Goal: Transaction & Acquisition: Purchase product/service

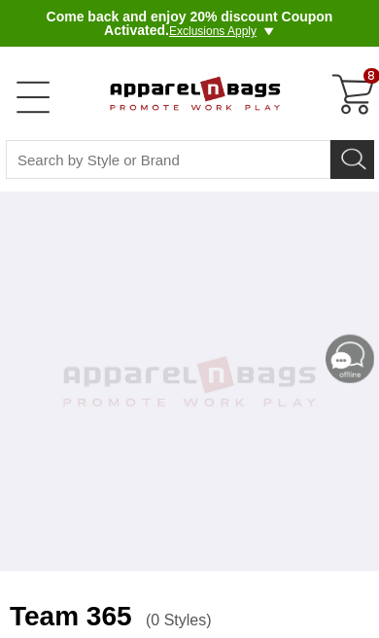
select select "48"
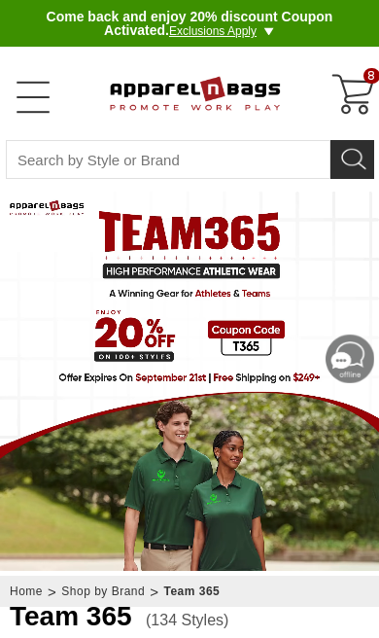
click at [352, 96] on div "8" at bounding box center [354, 95] width 47 height 47
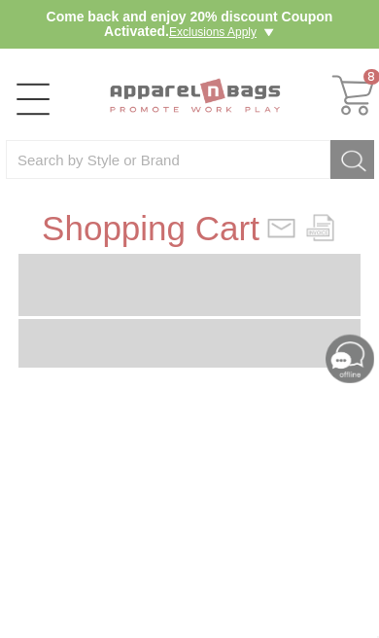
type input "VLX2W8"
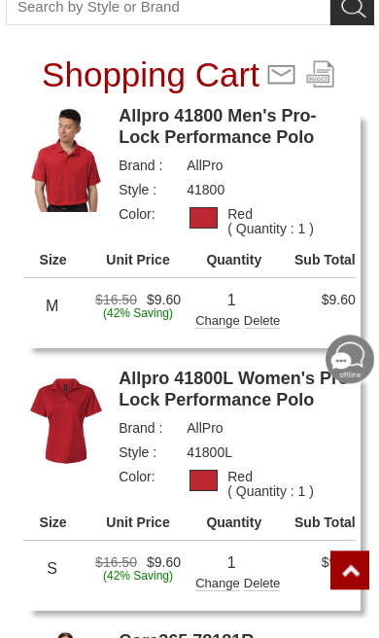
scroll to position [155, 0]
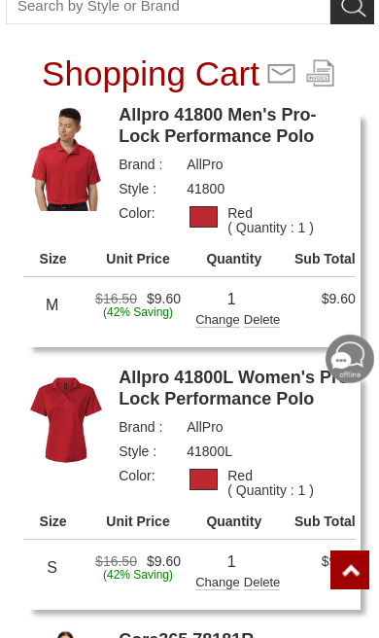
click at [214, 321] on div "Change" at bounding box center [217, 317] width 45 height 19
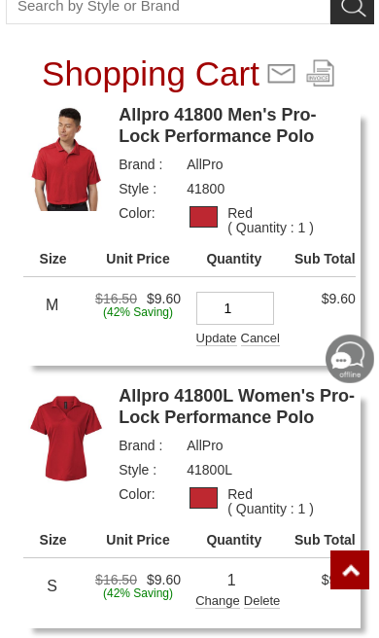
click at [263, 311] on input "1" at bounding box center [235, 308] width 78 height 33
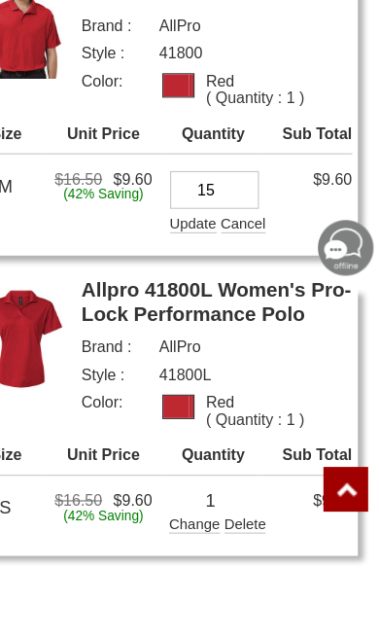
type input "15"
click at [196, 327] on div "Update" at bounding box center [216, 336] width 41 height 19
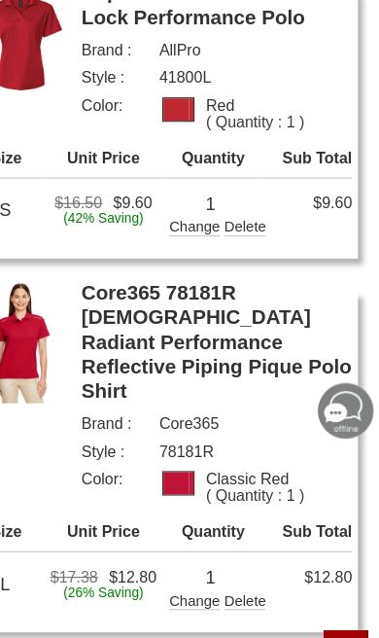
scroll to position [538, 0]
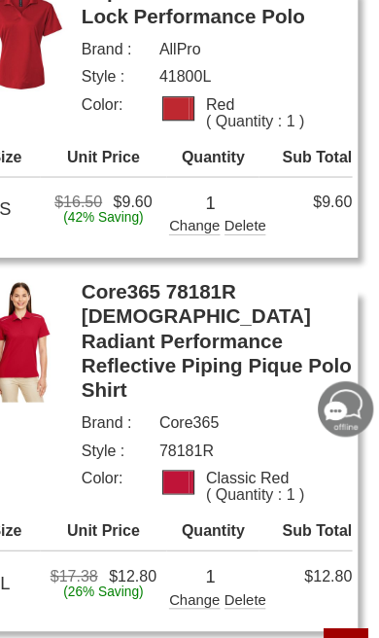
click at [195, 200] on div "Change" at bounding box center [217, 197] width 45 height 19
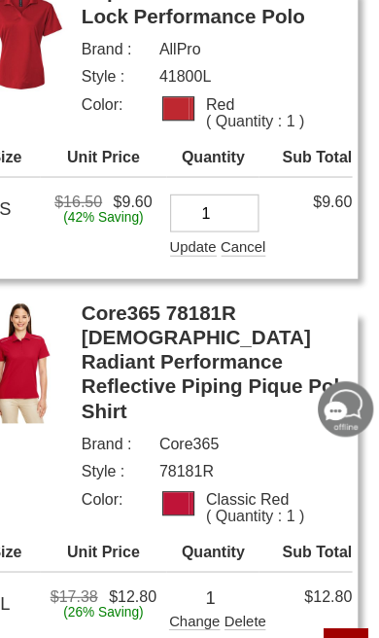
click at [213, 189] on input "1" at bounding box center [235, 187] width 78 height 33
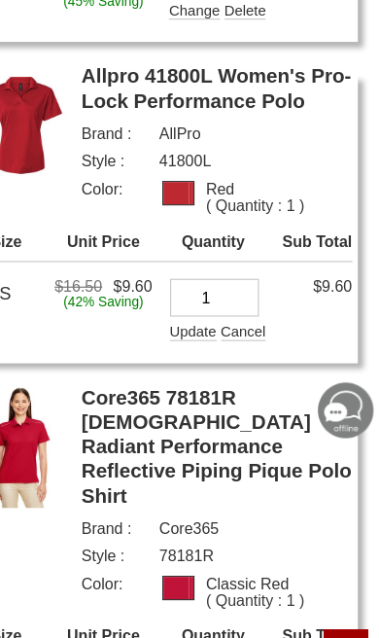
scroll to position [457, 0]
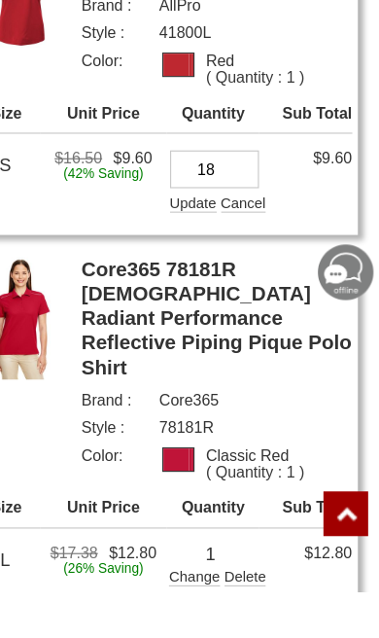
type input "18"
click at [196, 287] on div "Update" at bounding box center [216, 296] width 41 height 19
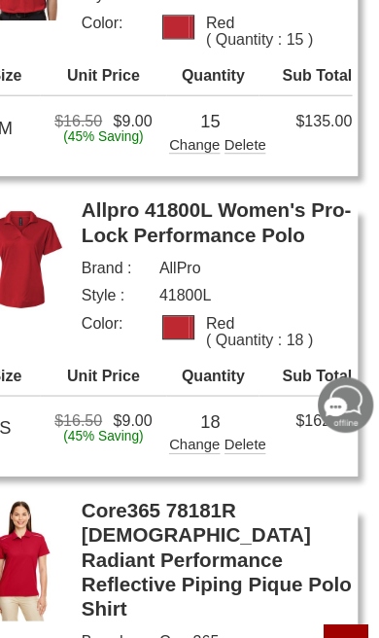
scroll to position [343, 0]
click at [195, 389] on div "Change" at bounding box center [217, 391] width 45 height 19
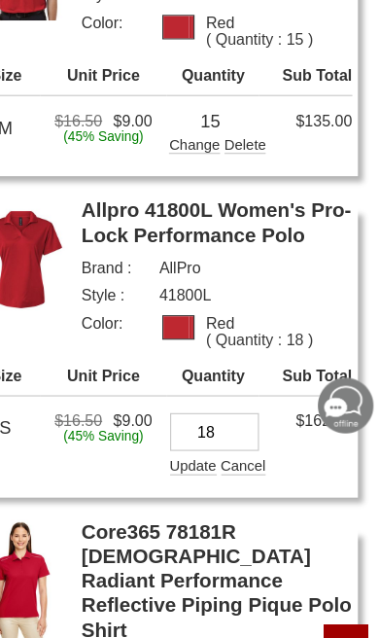
click at [212, 373] on input "18" at bounding box center [235, 382] width 78 height 33
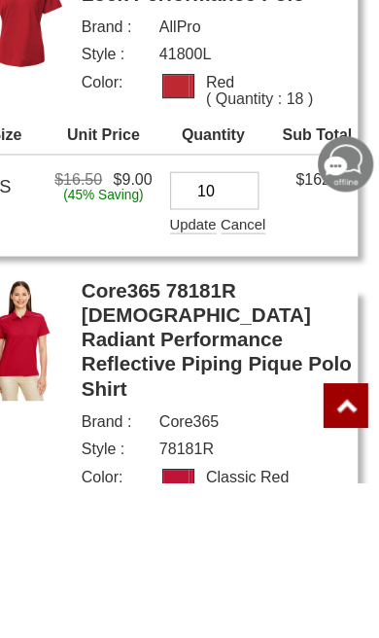
type input "10"
click at [196, 401] on div "Update" at bounding box center [216, 410] width 41 height 19
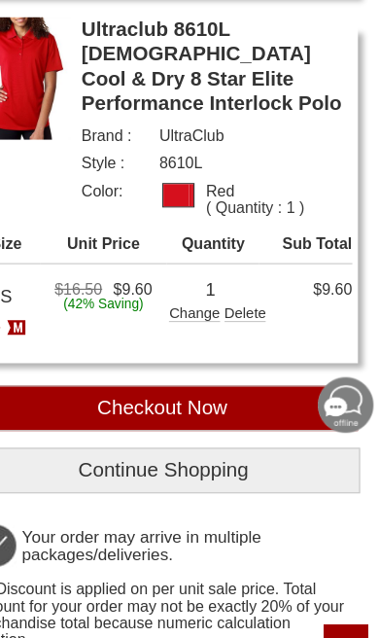
scroll to position [2205, 0]
click at [233, 341] on input "Checkout Now" at bounding box center [189, 361] width 342 height 40
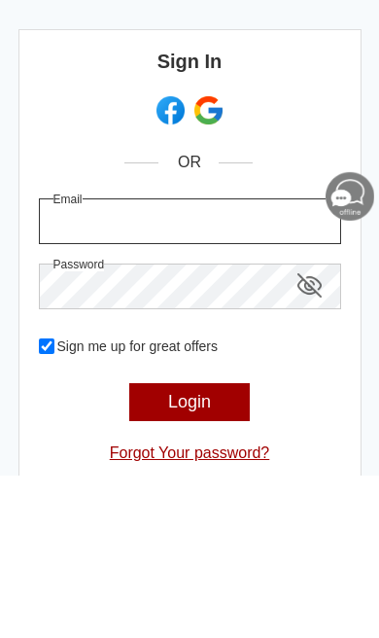
type input "[EMAIL_ADDRESS][DOMAIN_NAME]"
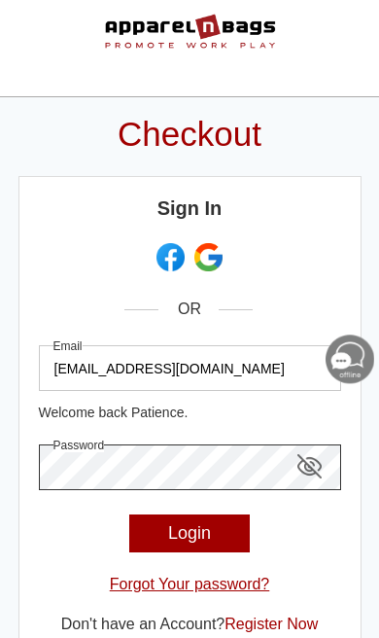
click at [201, 525] on p "Login" at bounding box center [189, 533] width 121 height 38
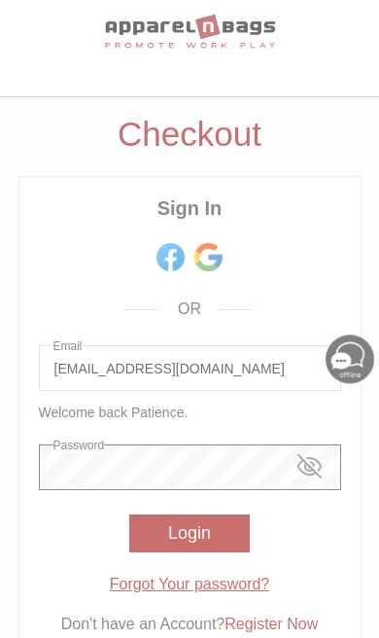
scroll to position [16, 0]
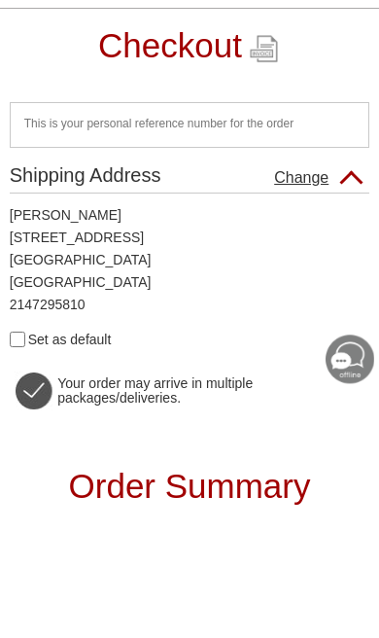
scroll to position [102, 0]
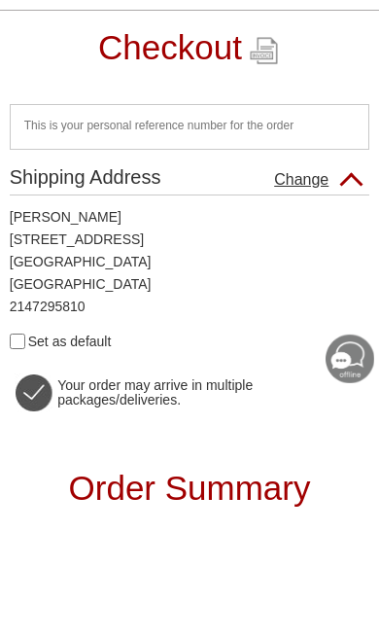
click at [18, 346] on input "Set as default" at bounding box center [18, 341] width 16 height 16
checkbox input "true"
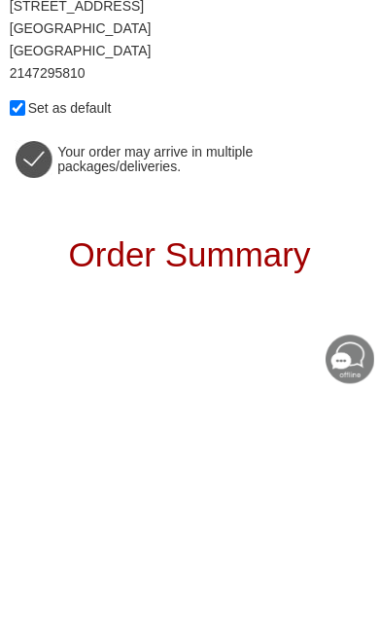
scroll to position [0, 0]
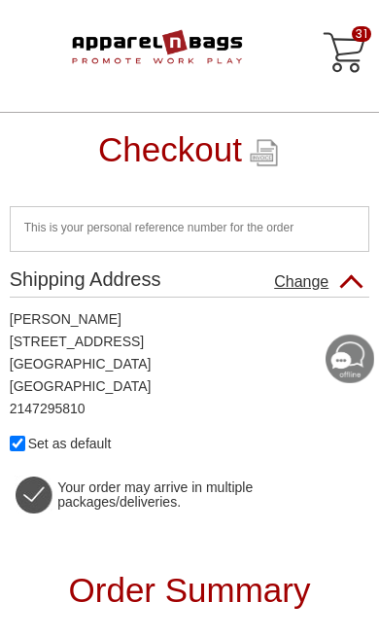
click at [349, 56] on div "31" at bounding box center [345, 53] width 47 height 47
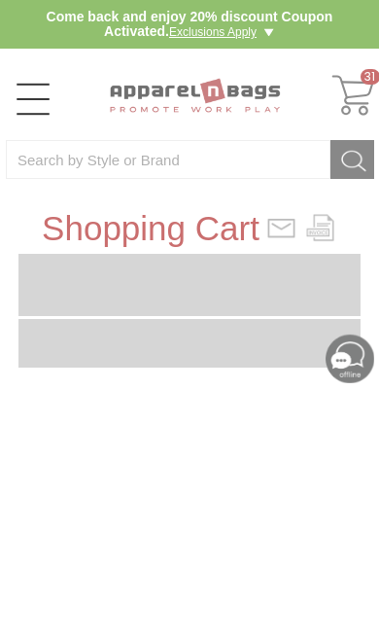
type input "VLX2W8"
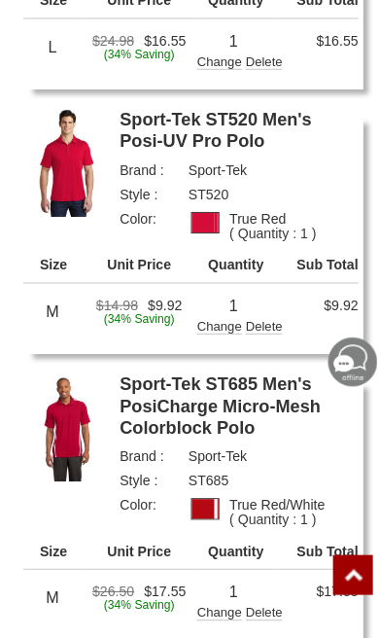
scroll to position [1286, 0]
click at [272, 317] on div "Delete" at bounding box center [262, 324] width 37 height 15
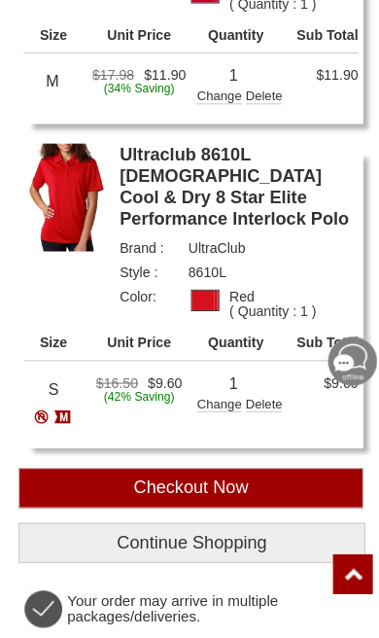
scroll to position [1820, 0]
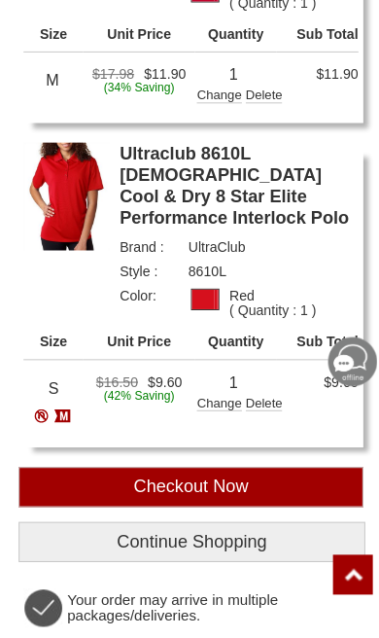
click at [265, 394] on div "Delete" at bounding box center [262, 401] width 37 height 15
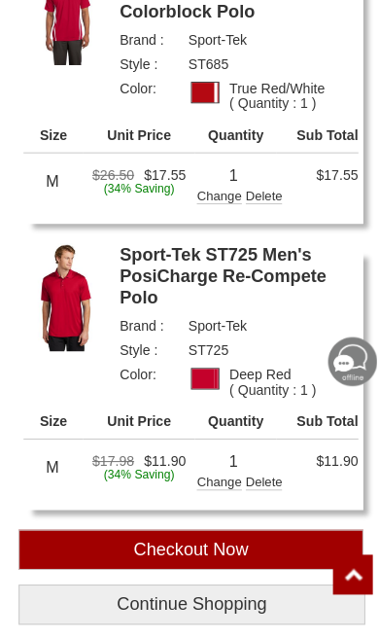
scroll to position [1443, 0]
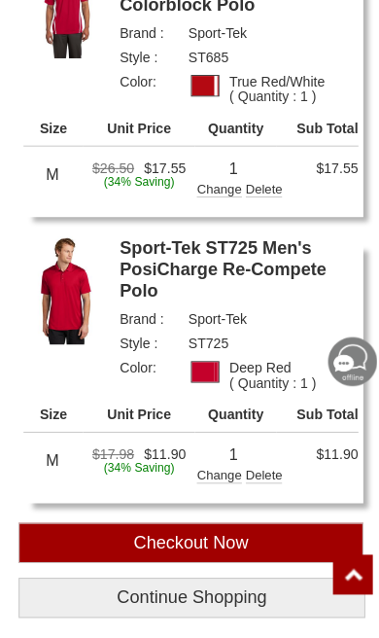
click at [221, 461] on div "Change" at bounding box center [217, 470] width 45 height 19
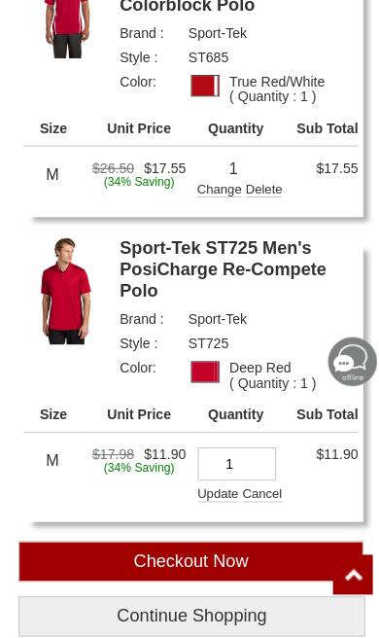
click at [267, 444] on input "1" at bounding box center [235, 460] width 78 height 33
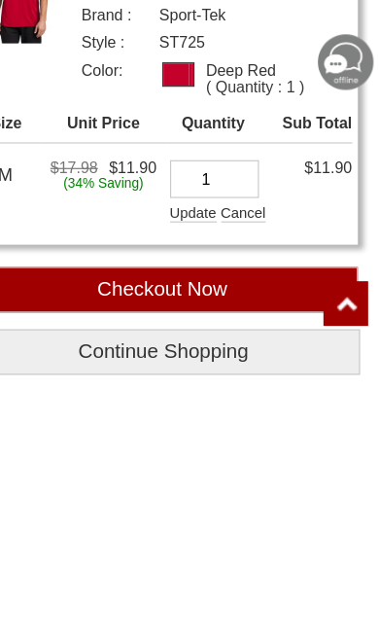
scroll to position [1495, 0]
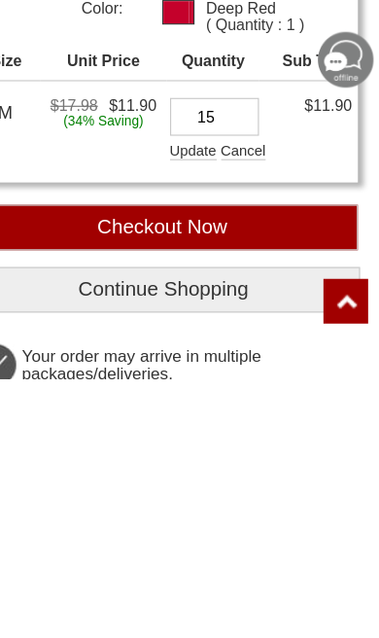
type input "15"
click at [196, 427] on div "Update" at bounding box center [216, 436] width 41 height 19
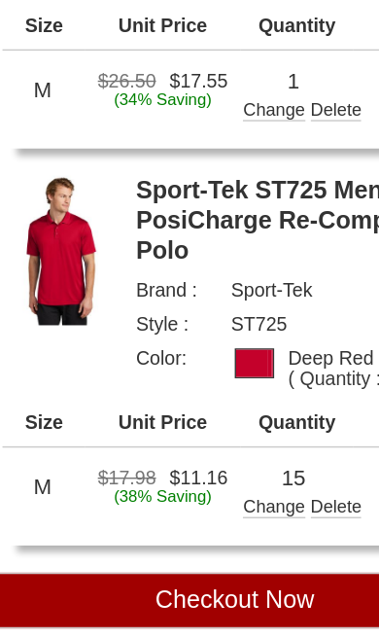
scroll to position [1432, 0]
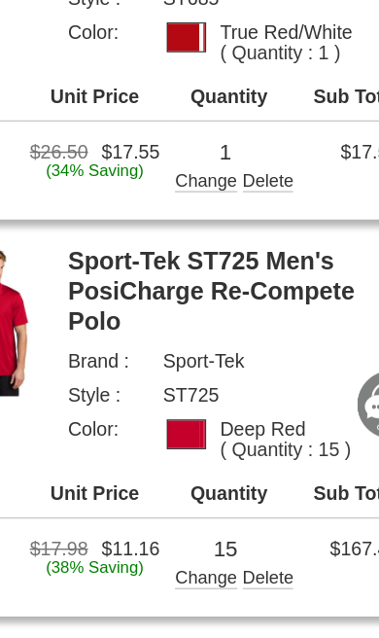
click at [244, 476] on div "Delete" at bounding box center [262, 483] width 37 height 15
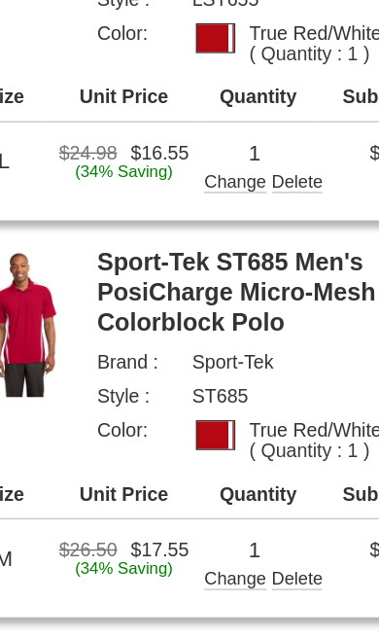
scroll to position [1217, 0]
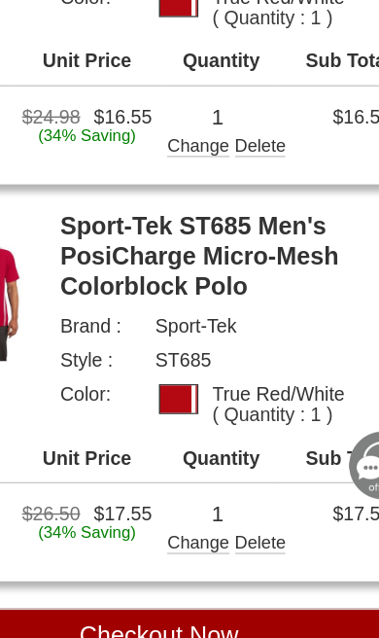
click at [195, 402] on div "Change" at bounding box center [217, 411] width 45 height 19
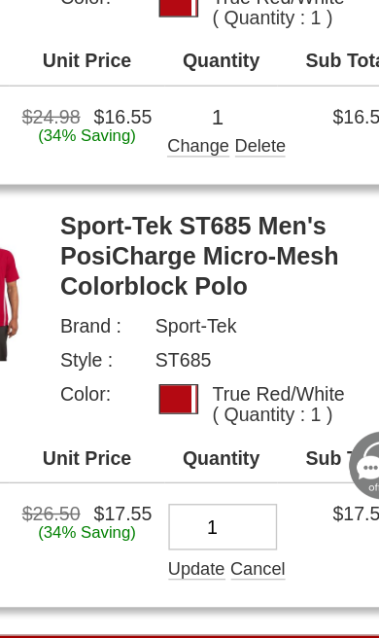
click at [196, 386] on input "1" at bounding box center [235, 402] width 78 height 33
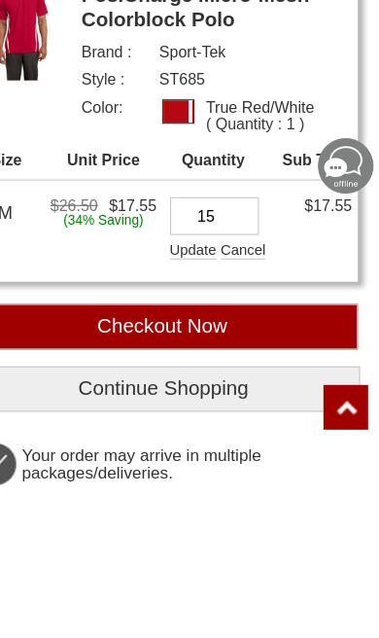
type input "15"
click at [196, 421] on div "Update" at bounding box center [216, 430] width 41 height 19
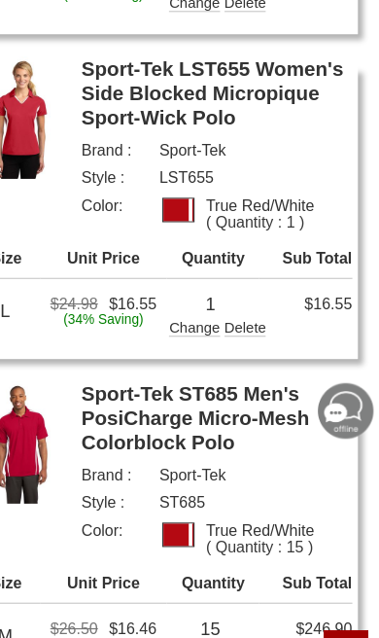
scroll to position [1061, 0]
click at [195, 275] on div "Change" at bounding box center [217, 284] width 45 height 19
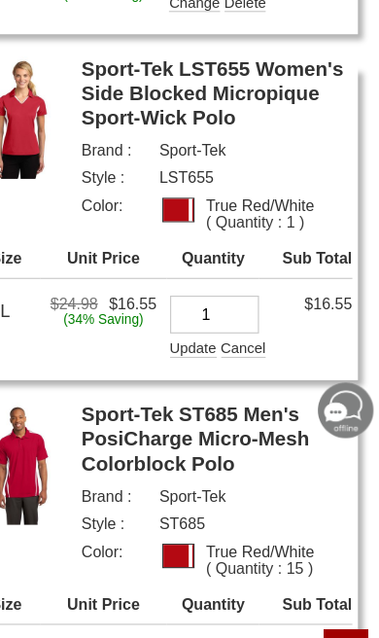
click at [210, 259] on input "1" at bounding box center [235, 275] width 78 height 33
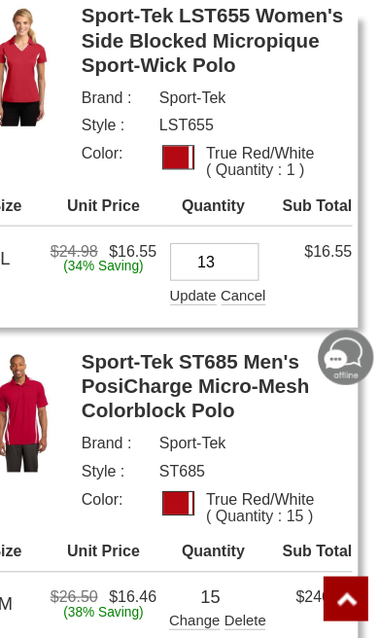
type input "13"
click at [196, 294] on div "Update" at bounding box center [216, 303] width 41 height 19
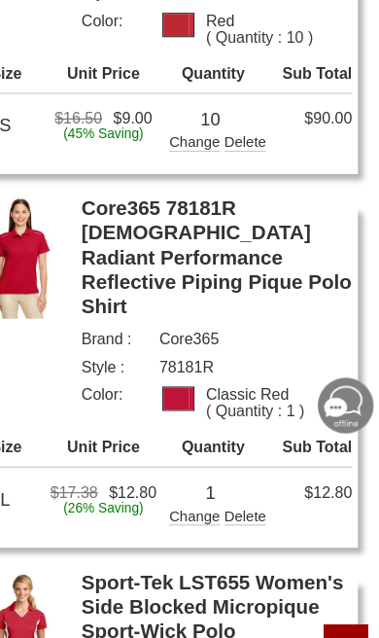
scroll to position [610, 0]
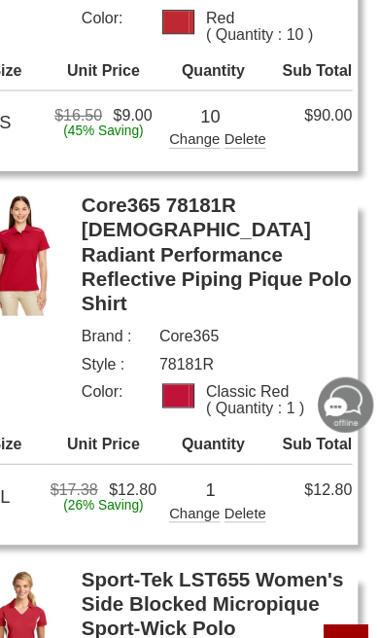
click at [244, 447] on div "Delete" at bounding box center [262, 454] width 37 height 15
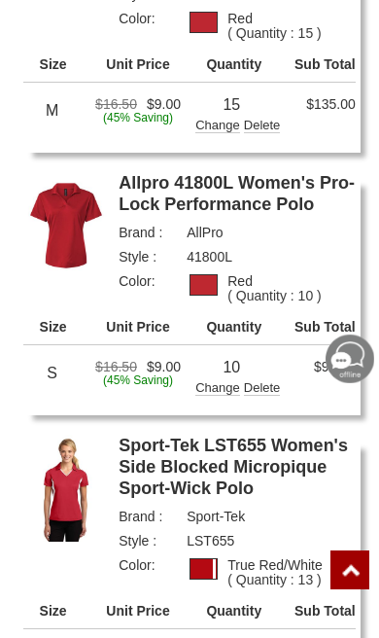
scroll to position [343, 0]
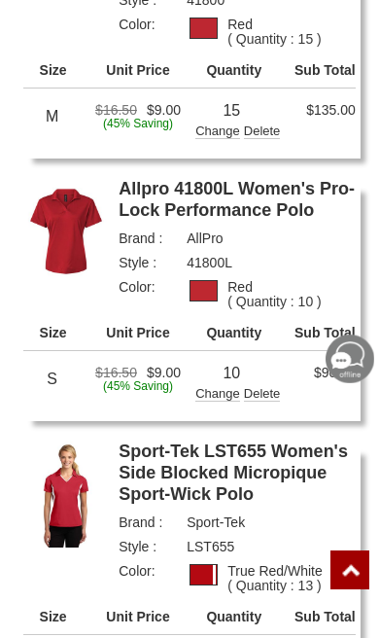
click at [214, 392] on div "Change" at bounding box center [217, 391] width 45 height 19
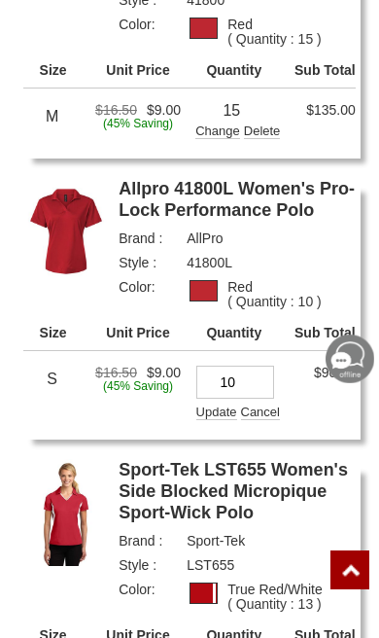
click at [252, 380] on input "10" at bounding box center [235, 382] width 78 height 33
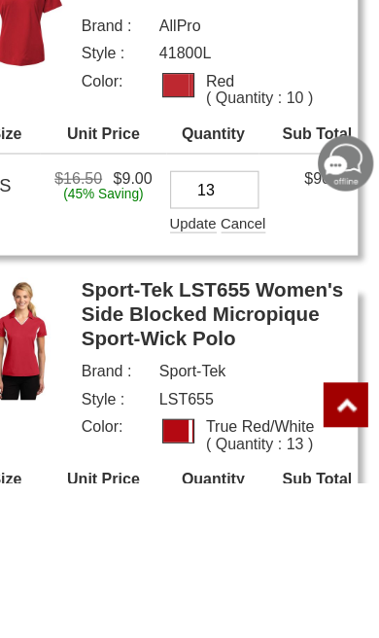
type input "13"
click at [196, 401] on div "Update" at bounding box center [216, 410] width 41 height 19
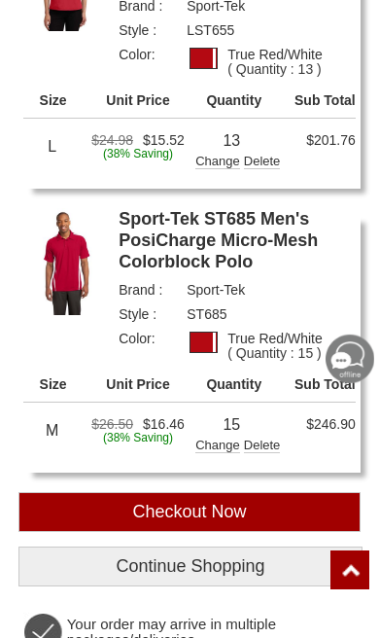
scroll to position [863, 0]
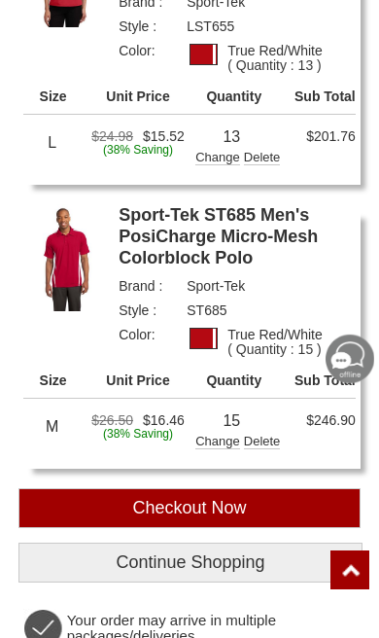
click at [269, 499] on input "Checkout Now" at bounding box center [189, 508] width 342 height 40
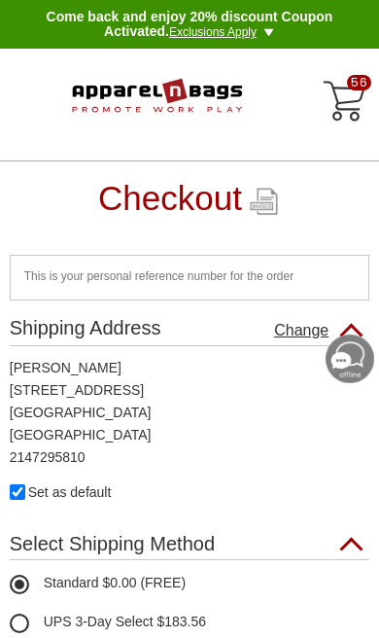
click at [347, 86] on div "56" at bounding box center [345, 102] width 47 height 47
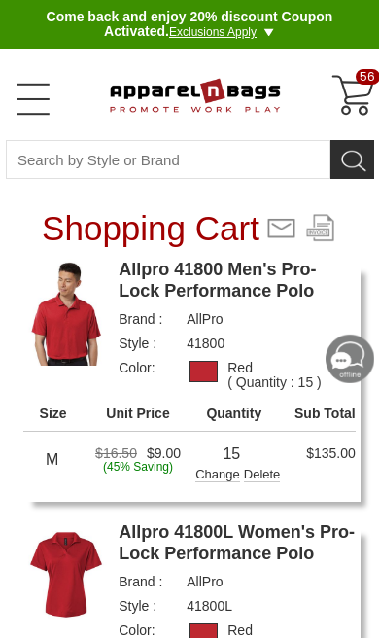
click at [38, 95] on link "Open Left Menu" at bounding box center [33, 99] width 39 height 39
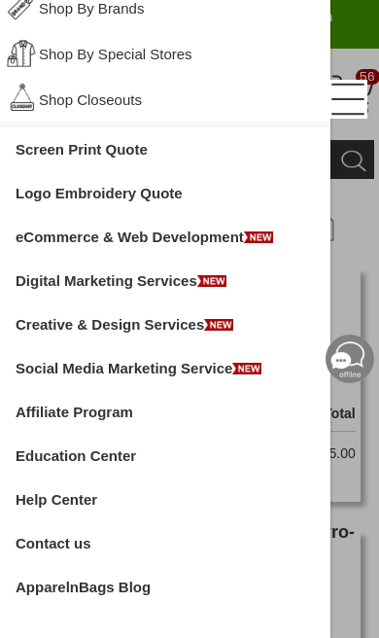
scroll to position [765, 0]
click at [90, 502] on link "Help Center" at bounding box center [165, 499] width 331 height 44
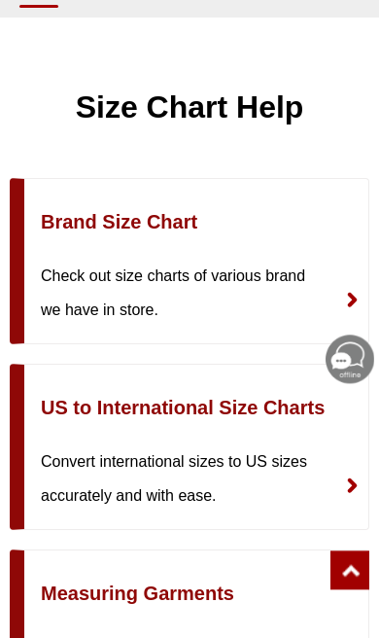
scroll to position [7088, 0]
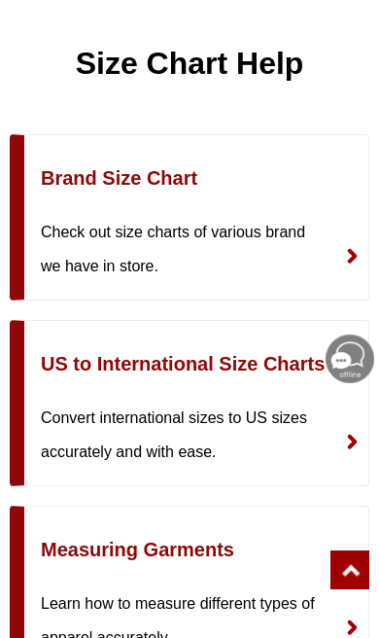
click at [358, 257] on img at bounding box center [352, 256] width 38 height 44
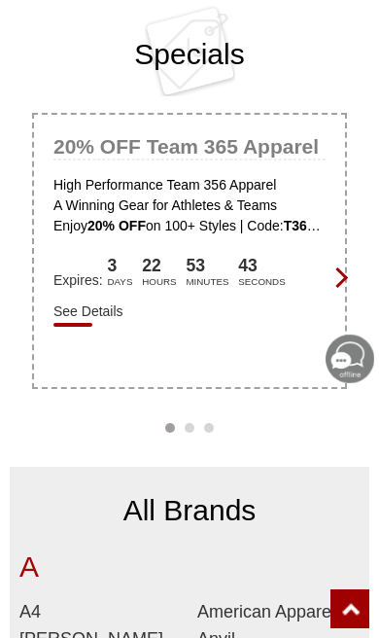
scroll to position [974, 0]
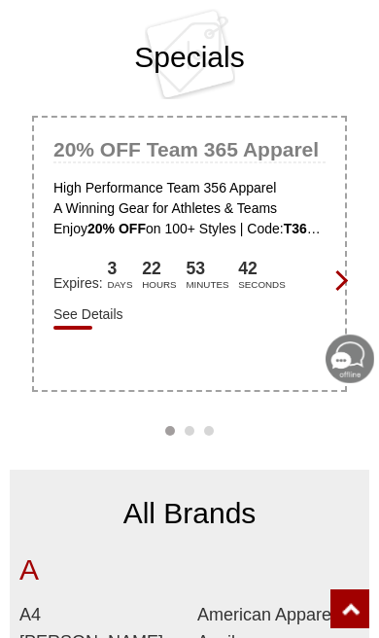
click at [341, 278] on span "›" at bounding box center [338, 280] width 20 height 20
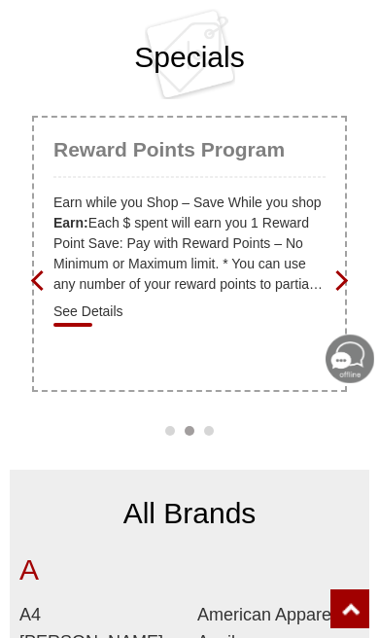
click at [341, 275] on span "›" at bounding box center [338, 280] width 20 height 20
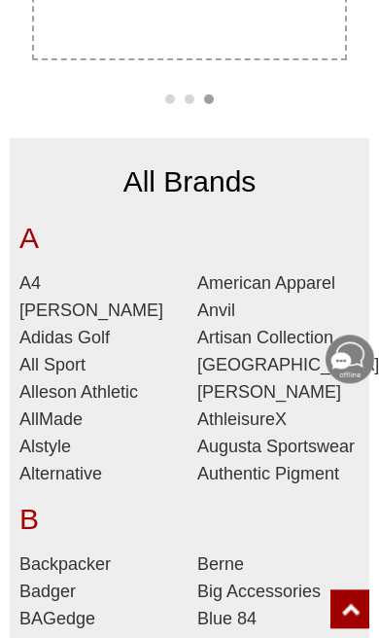
scroll to position [1306, 0]
click at [85, 371] on link "All Sport (51)" at bounding box center [52, 364] width 66 height 19
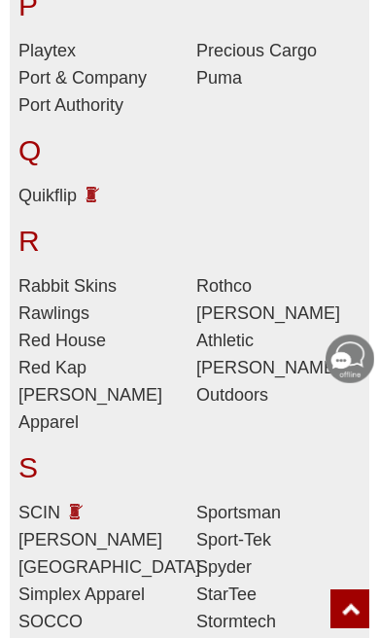
scroll to position [4124, 0]
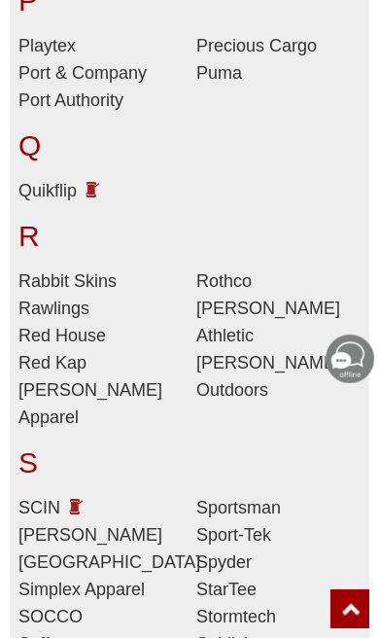
click at [268, 525] on link "Sport-Tek (590)" at bounding box center [233, 534] width 75 height 19
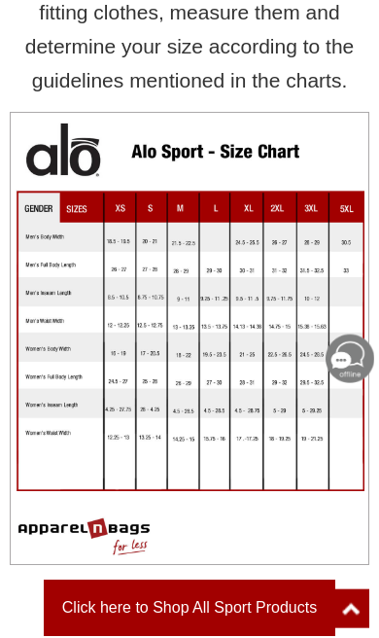
scroll to position [465, 0]
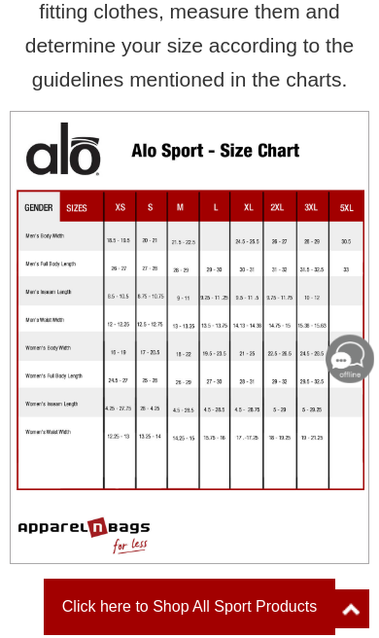
click at [350, 367] on img at bounding box center [350, 358] width 49 height 49
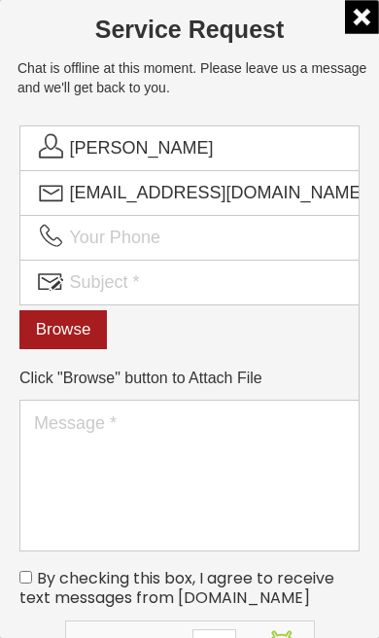
click at [353, 23] on img at bounding box center [362, 17] width 34 height 34
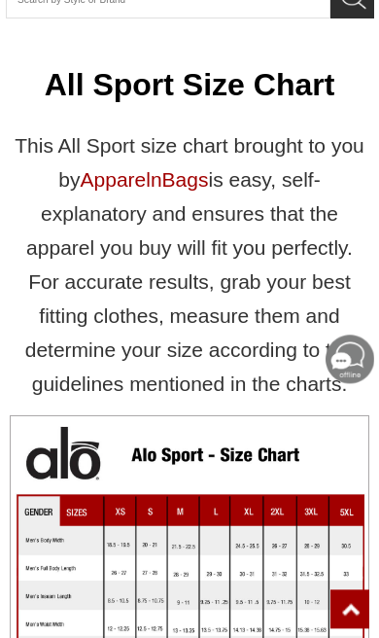
scroll to position [0, 0]
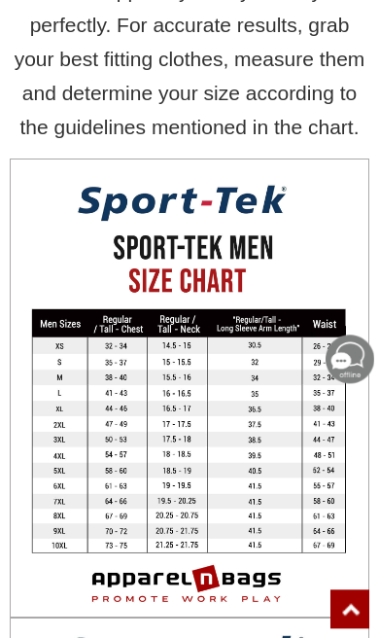
scroll to position [405, 0]
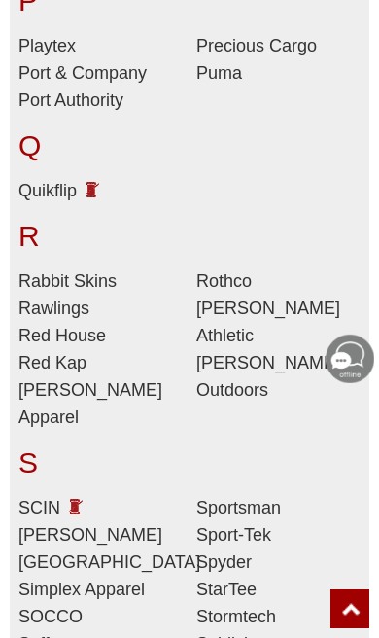
scroll to position [4124, 0]
click at [269, 525] on link "Sport-Tek (590)" at bounding box center [233, 534] width 75 height 19
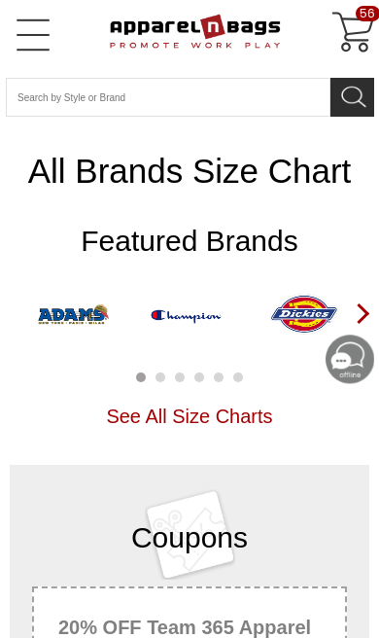
scroll to position [0, 0]
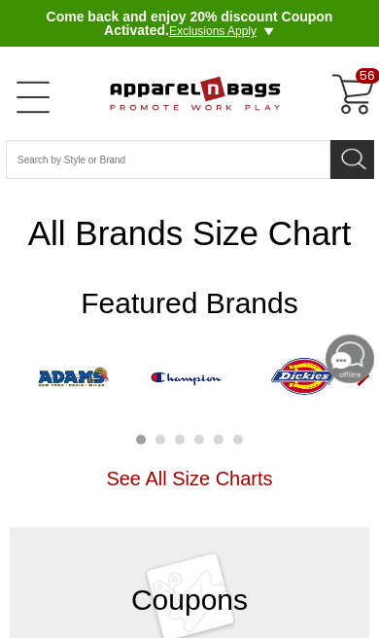
click at [36, 88] on link "Open Left Menu" at bounding box center [33, 97] width 39 height 39
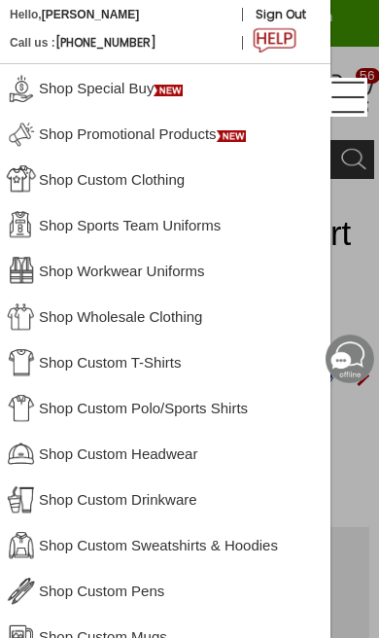
click at [180, 183] on link "Shop Custom Clothing" at bounding box center [165, 179] width 331 height 46
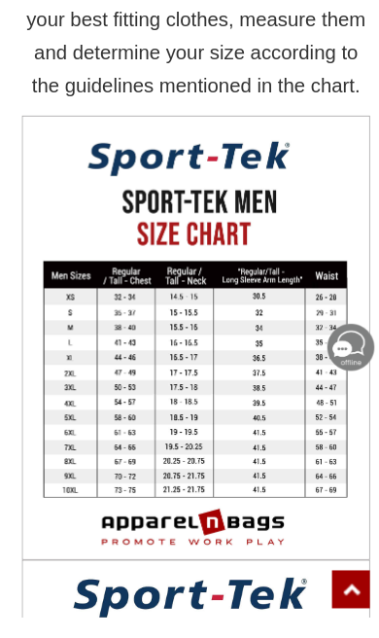
scroll to position [543, 0]
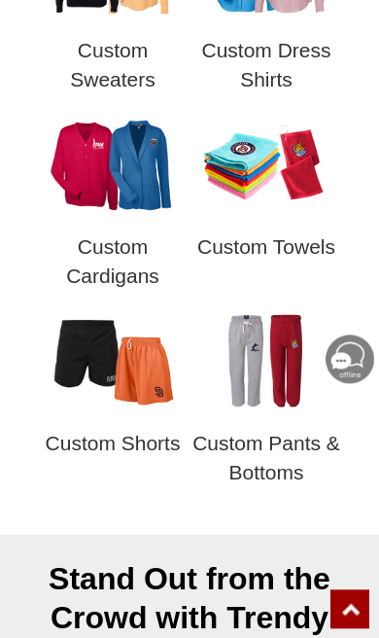
scroll to position [1785, 0]
click at [122, 370] on img at bounding box center [113, 361] width 136 height 102
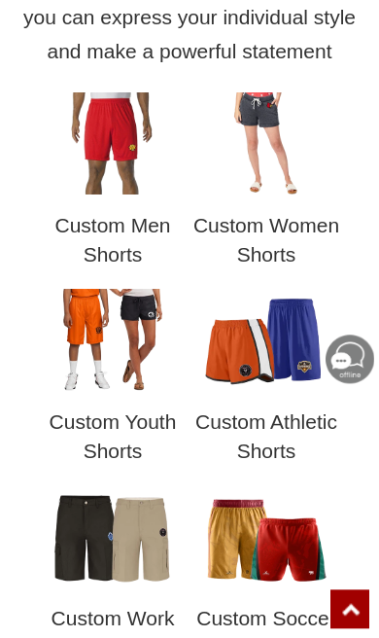
scroll to position [816, 0]
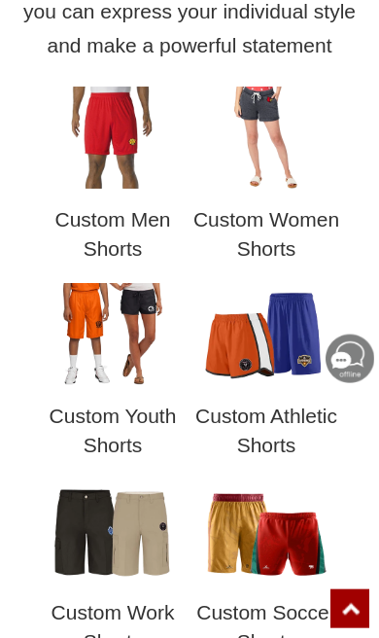
click at [108, 366] on img at bounding box center [113, 334] width 136 height 102
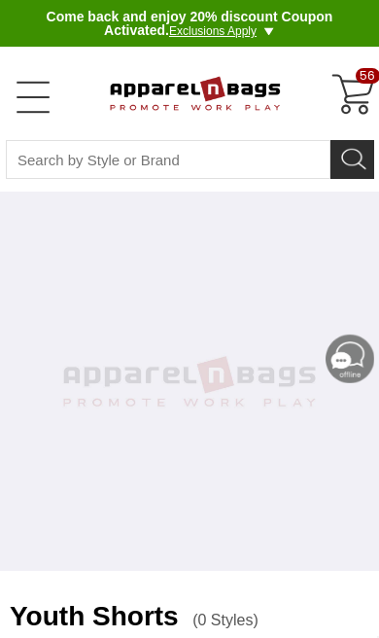
select select "48"
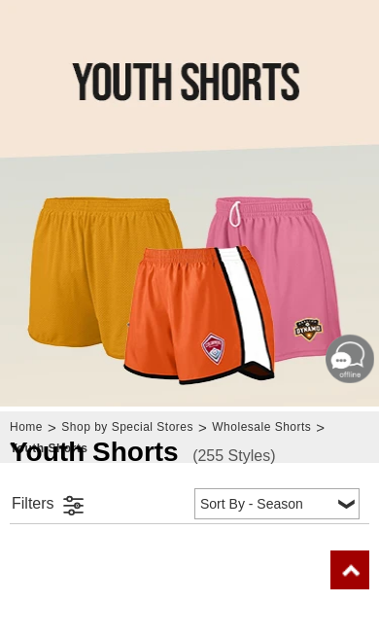
scroll to position [434, 0]
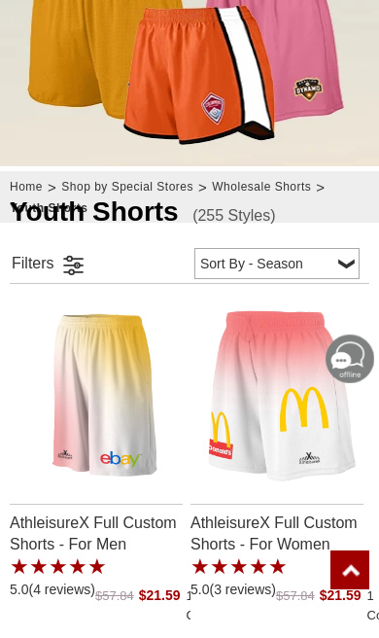
click at [79, 264] on link at bounding box center [72, 264] width 29 height 28
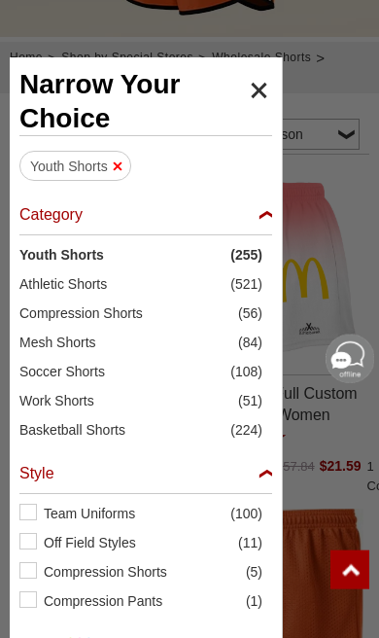
scroll to position [566, 0]
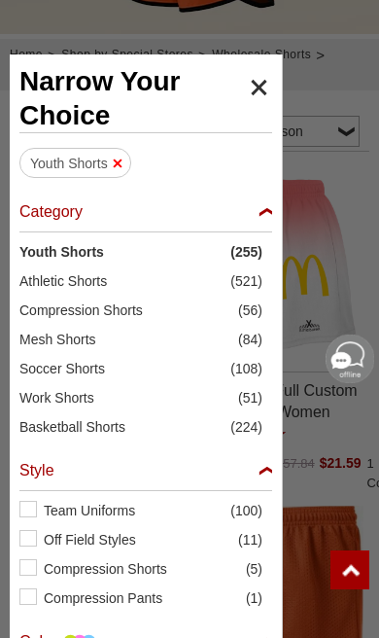
click at [79, 339] on span "Mesh Shorts" at bounding box center [128, 339] width 219 height 19
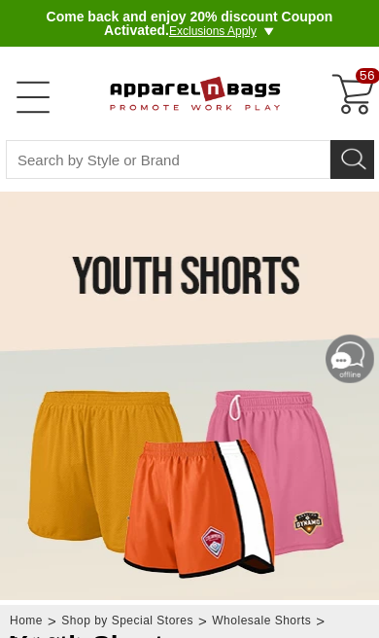
scroll to position [146, 0]
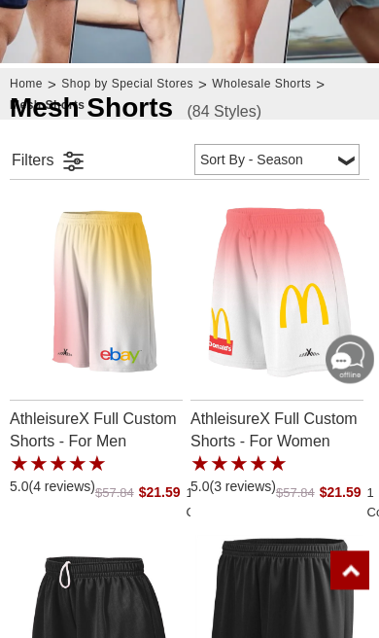
click at [58, 164] on link at bounding box center [72, 160] width 29 height 28
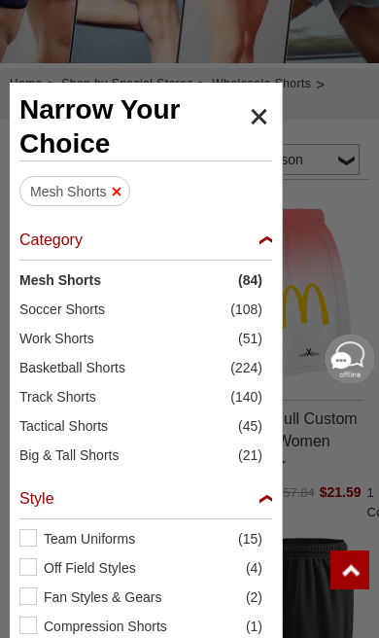
click at [270, 240] on div "Category" at bounding box center [145, 245] width 253 height 30
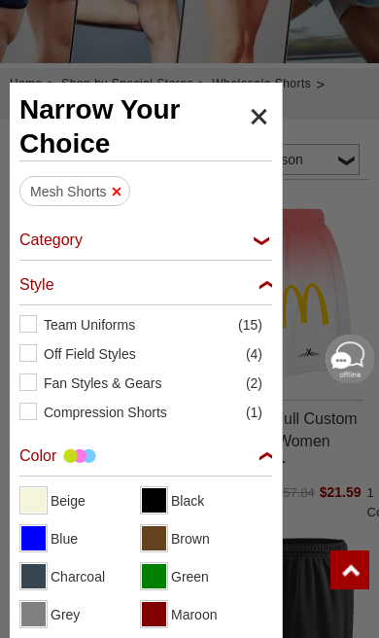
checkbox input "false"
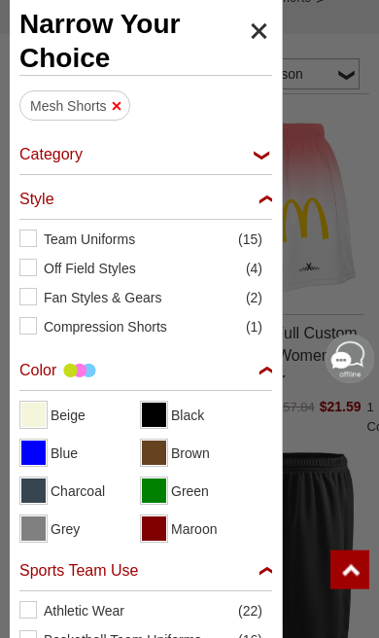
scroll to position [435, 0]
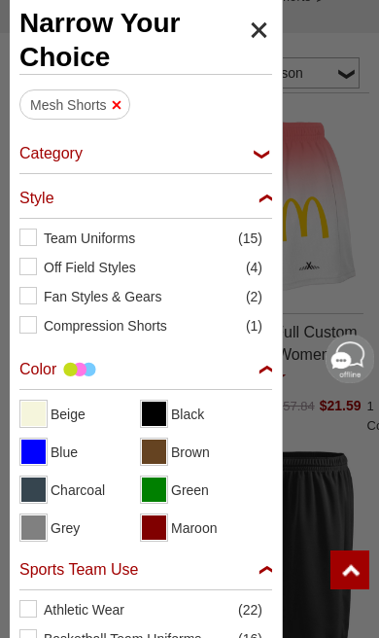
click at [268, 198] on div "Style" at bounding box center [145, 204] width 253 height 30
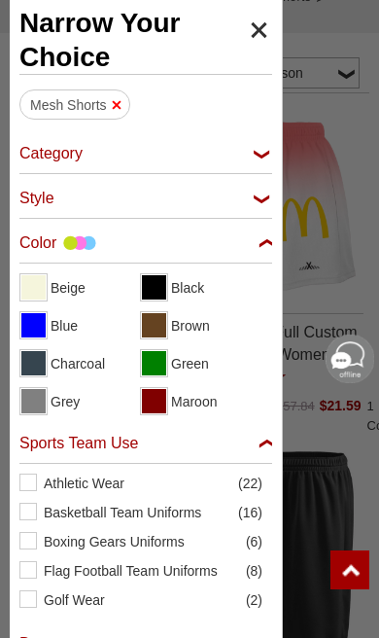
checkbox input "false"
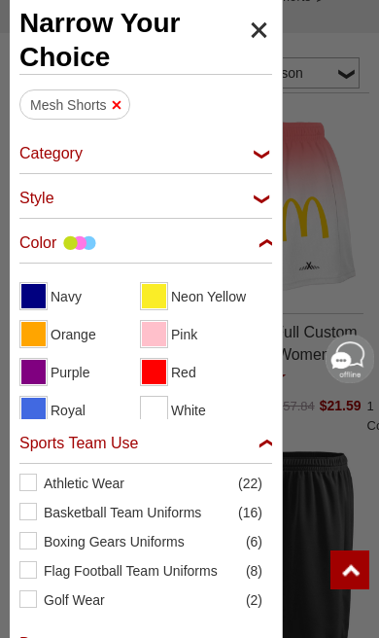
scroll to position [146, 0]
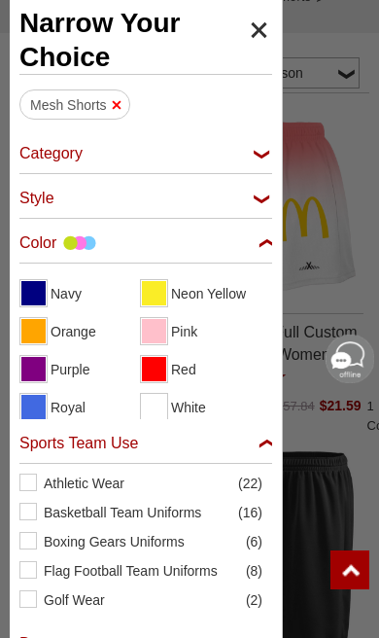
click at [165, 369] on span "View Red" at bounding box center [154, 369] width 24 height 24
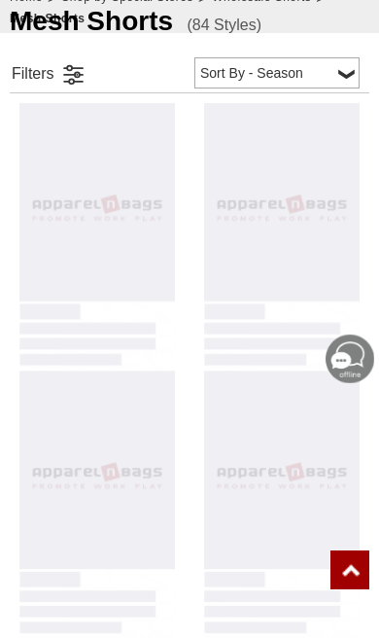
scroll to position [256, 0]
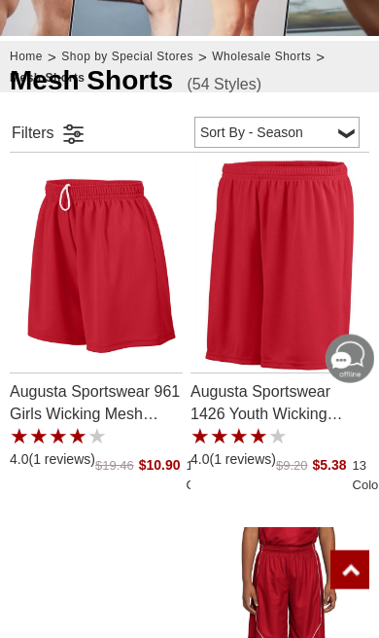
scroll to position [376, 0]
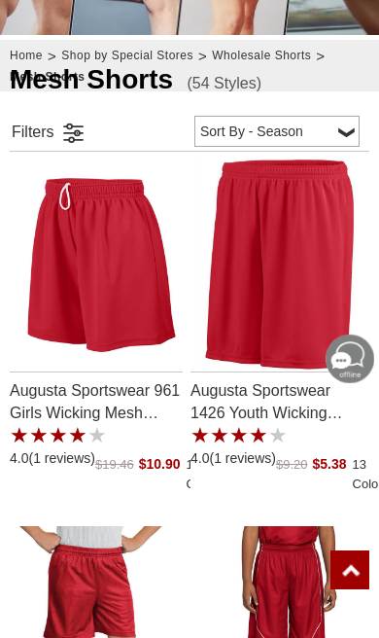
click at [58, 138] on link at bounding box center [72, 132] width 29 height 28
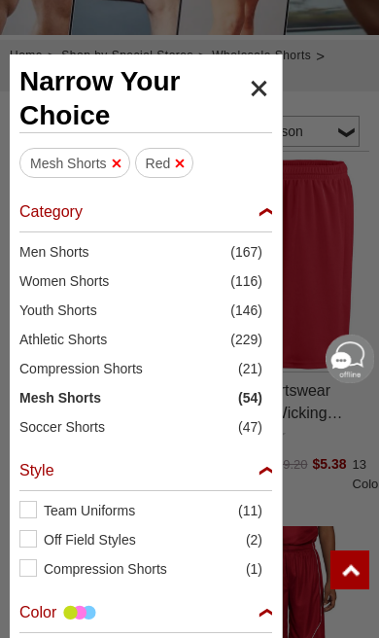
scroll to position [146, 0]
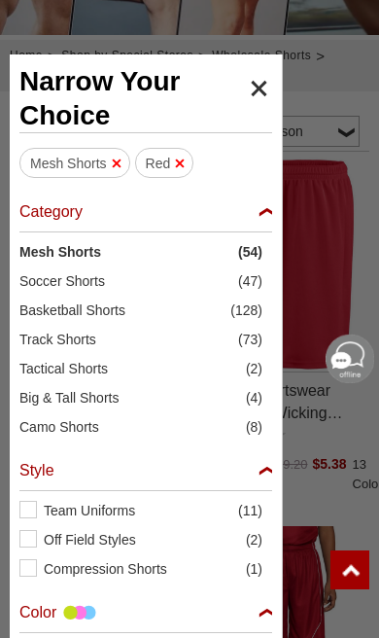
click at [271, 203] on div "Category" at bounding box center [145, 217] width 253 height 30
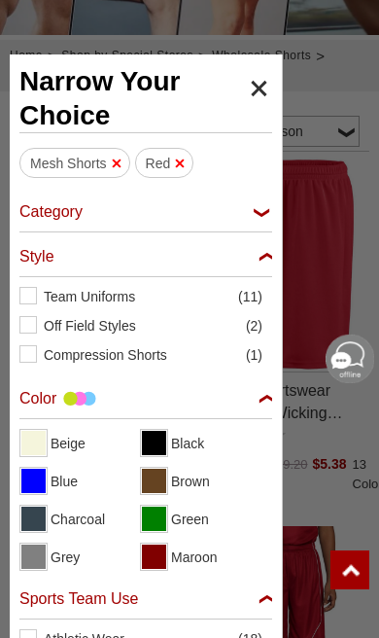
checkbox input "false"
click at [268, 250] on div "Style" at bounding box center [145, 262] width 253 height 30
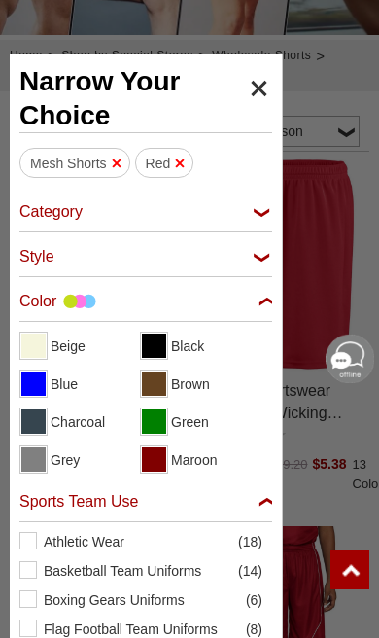
checkbox input "false"
click at [271, 303] on div "Color" at bounding box center [145, 307] width 253 height 30
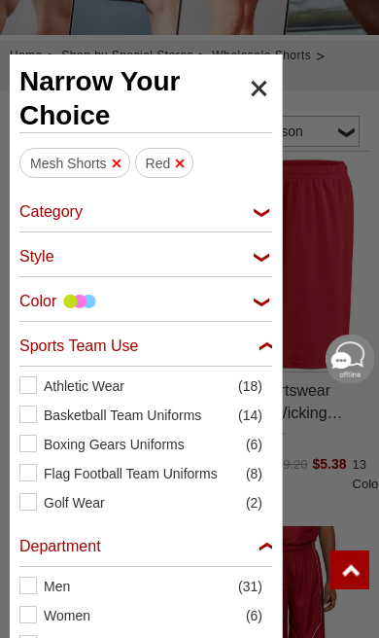
checkbox input "false"
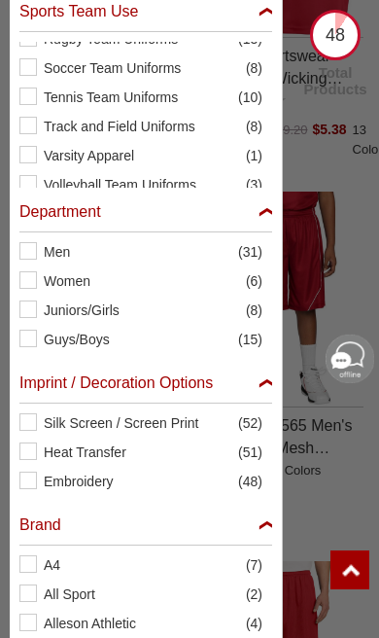
scroll to position [721, 0]
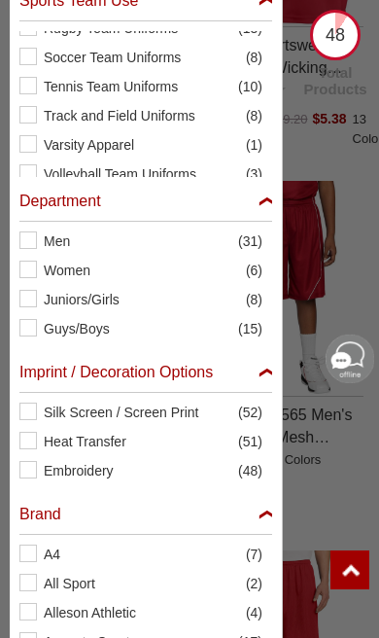
click at [38, 336] on label "Guys/Boys (15)" at bounding box center [145, 328] width 253 height 19
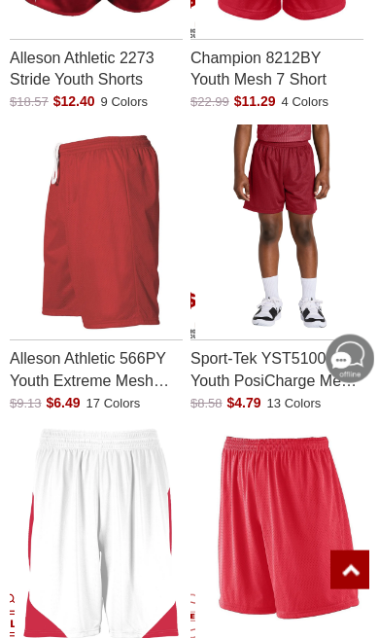
scroll to position [1681, 0]
click at [117, 244] on img "Alleson Athletic 566PY Youth Extreme Mesh Shorts with a 0.0 Star Rating 0Produc…" at bounding box center [101, 231] width 172 height 215
click at [303, 211] on img "Sport-Tek YST5100 Youth PosiCharge Mesh 5 Short with a 0.0 Star Rating 0Product…" at bounding box center [281, 231] width 172 height 215
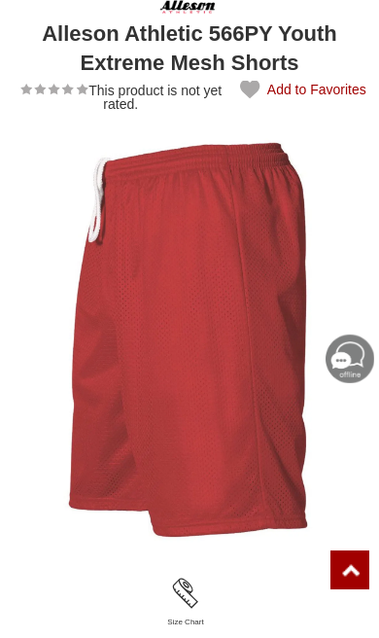
scroll to position [236, 0]
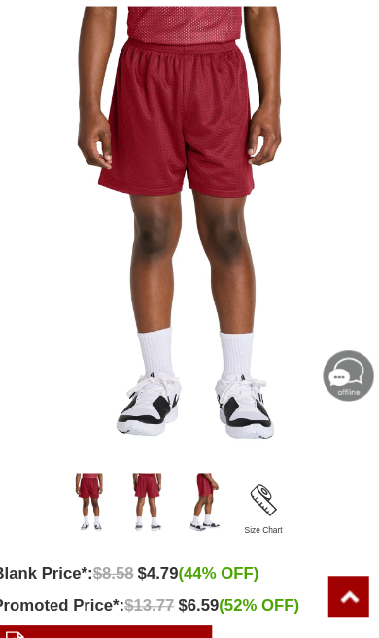
scroll to position [343, 0]
click at [145, 465] on img "Sport-Tek Youth PosiCharge Mesh 5' Short" at bounding box center [157, 481] width 47 height 58
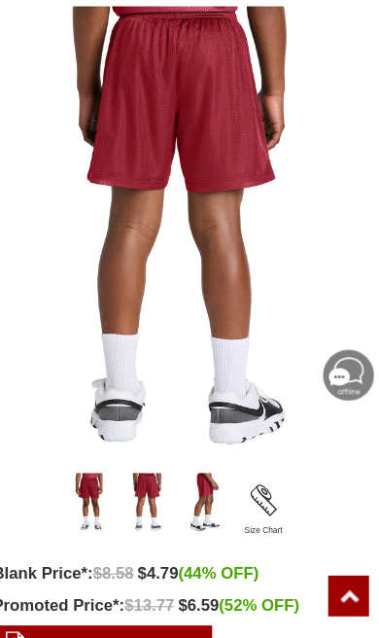
click at [190, 480] on img "Sport-Tek Youth PosiCharge Mesh 5' Short" at bounding box center [213, 481] width 47 height 58
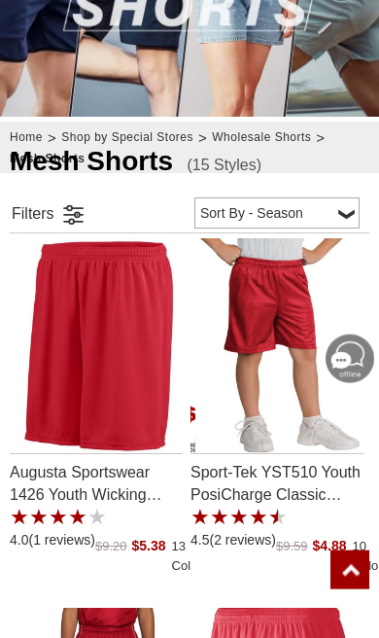
scroll to position [296, 0]
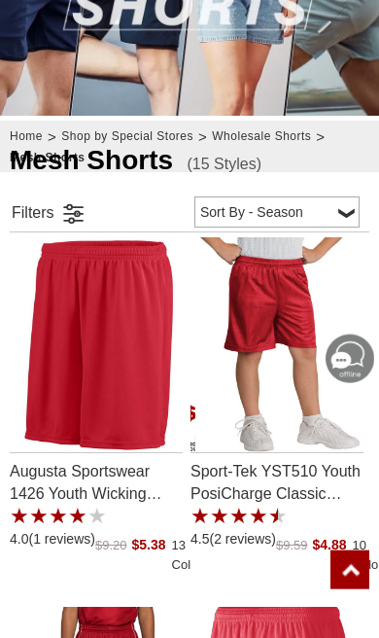
click at [65, 214] on link at bounding box center [72, 212] width 29 height 28
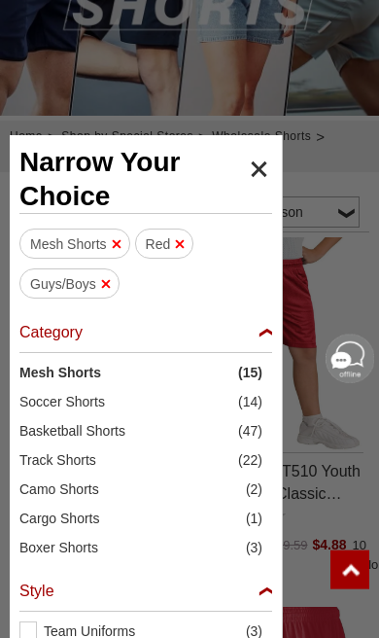
scroll to position [297, 0]
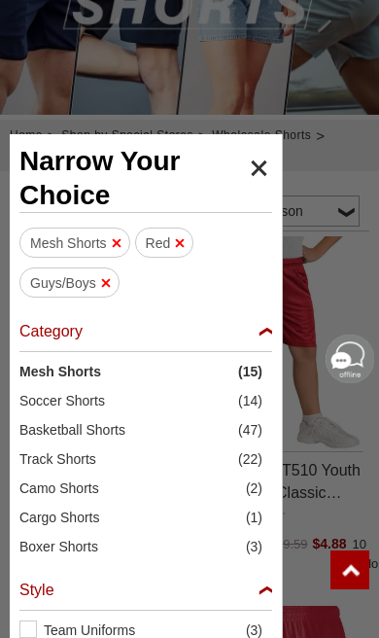
click at [262, 165] on span "Narrow Your Choice" at bounding box center [145, 178] width 253 height 68
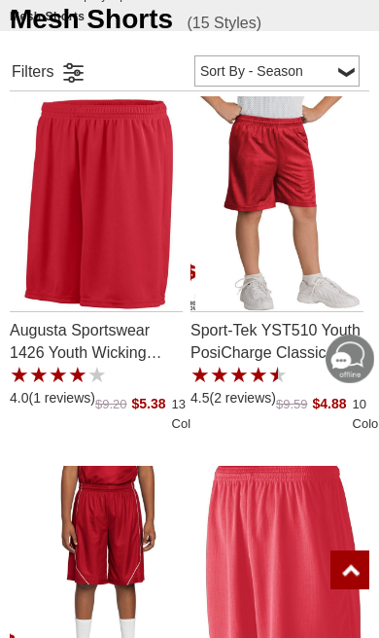
scroll to position [438, 0]
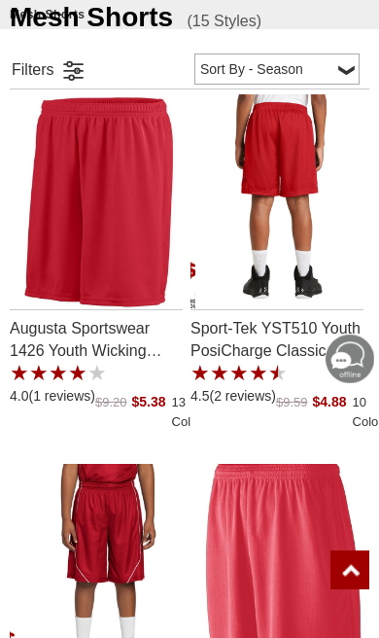
click at [299, 237] on img "Sport-Tek YST510 Youth PosiCharge Classic Mesh Short with a 4.5 Star Rating 2Pr…" at bounding box center [281, 201] width 172 height 215
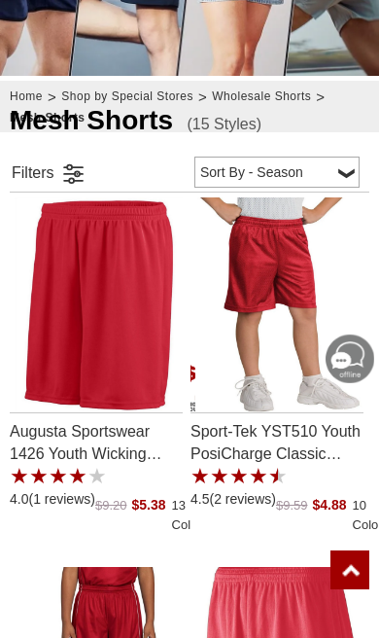
scroll to position [334, 0]
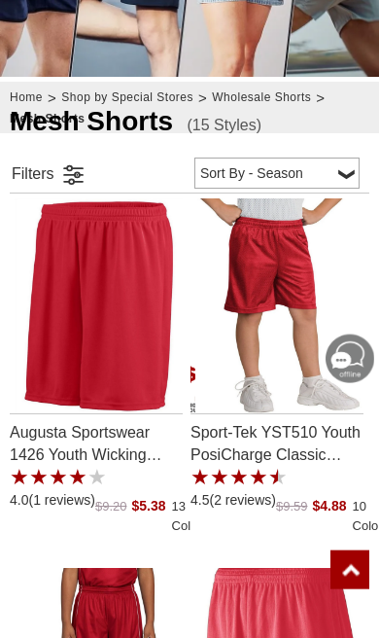
click at [122, 355] on img "Augusta Sportswear 1426 Youth Wicking Polyester Short with a 4.0 Star Rating 1P…" at bounding box center [101, 305] width 172 height 215
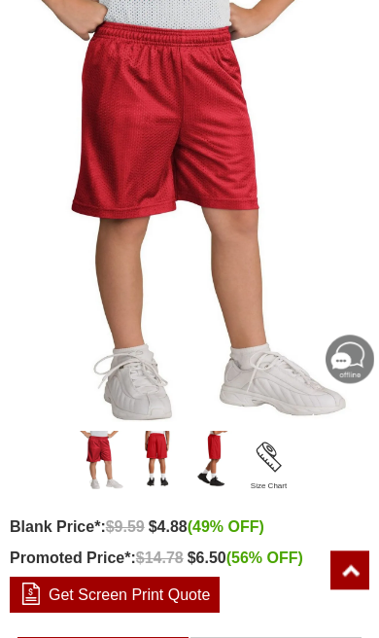
scroll to position [353, 0]
click at [224, 461] on img "Sport-Tek YST510" at bounding box center [213, 460] width 47 height 58
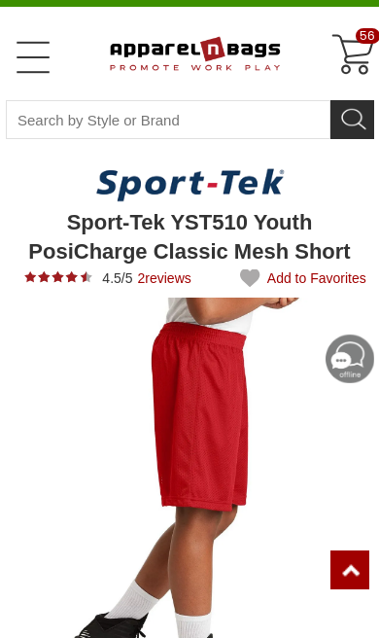
scroll to position [0, 0]
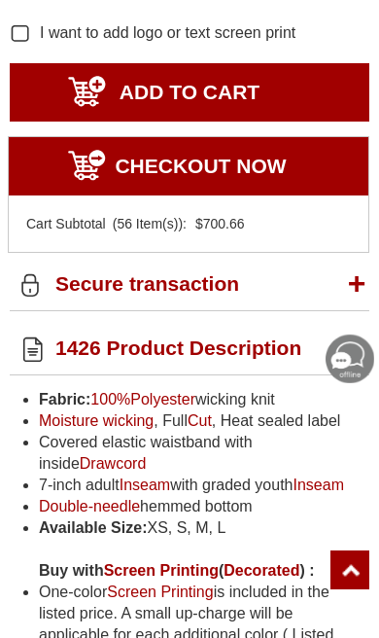
scroll to position [1397, 0]
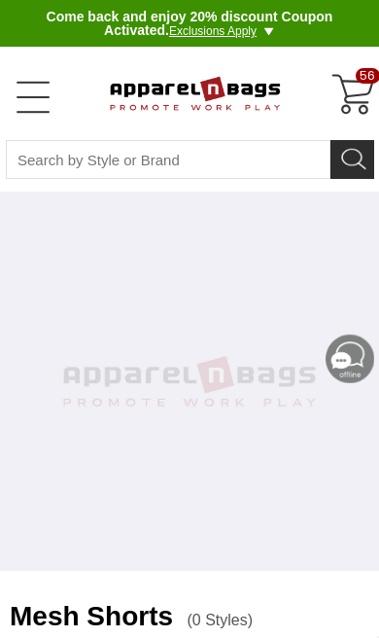
scroll to position [688, 0]
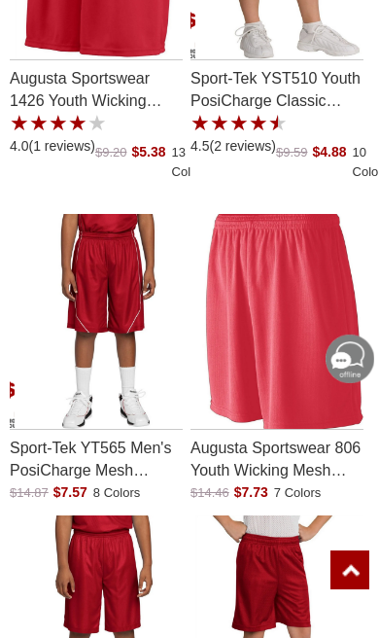
click at [283, 448] on p "Augusta Sportswear 806 Youth Wicking Mesh Athletic Short" at bounding box center [277, 456] width 173 height 53
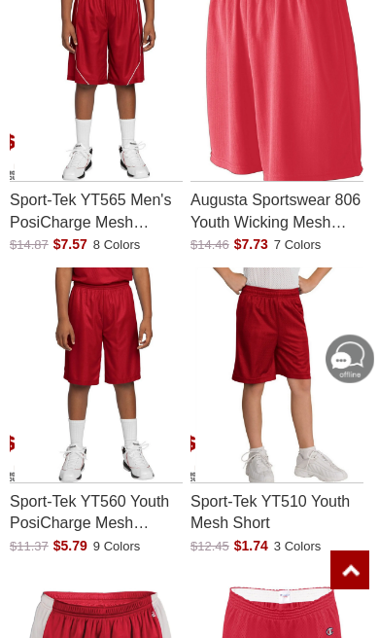
scroll to position [935, 0]
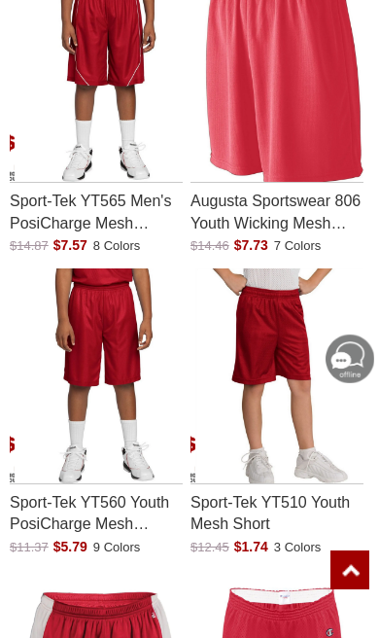
click at [299, 324] on img "Sport-Tek YT510 Youth Mesh Short with a 0.0 Star Rating 0Product Review and a p…" at bounding box center [281, 375] width 172 height 215
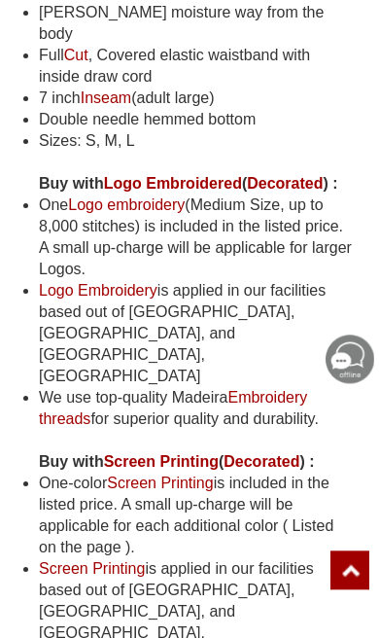
scroll to position [1358, 0]
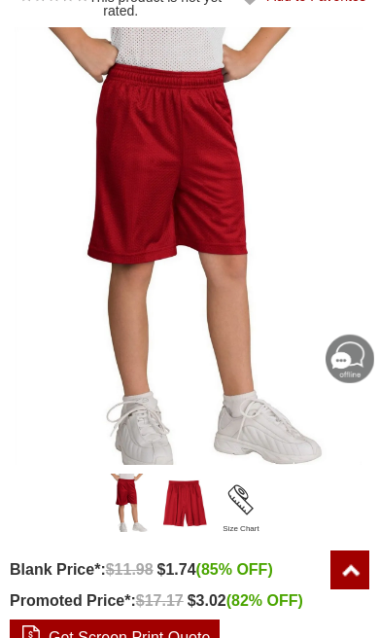
scroll to position [295, 0]
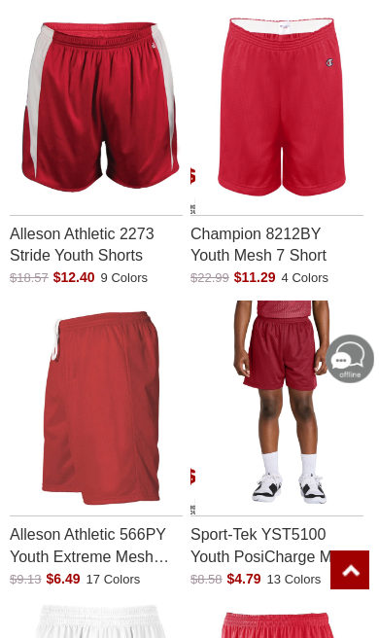
scroll to position [1511, 0]
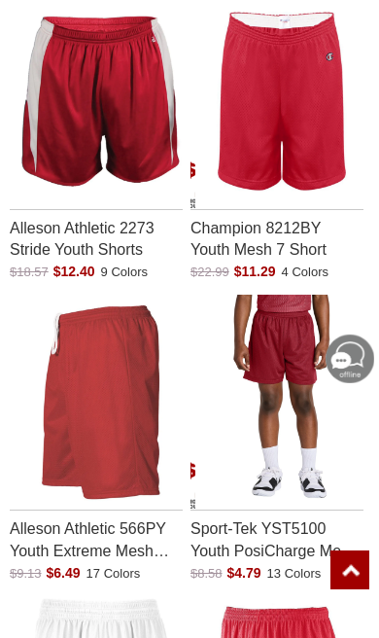
click at [101, 400] on img "Alleson Athletic 566PY Youth Extreme Mesh Shorts with a 0.0 Star Rating 0Produc…" at bounding box center [101, 402] width 172 height 215
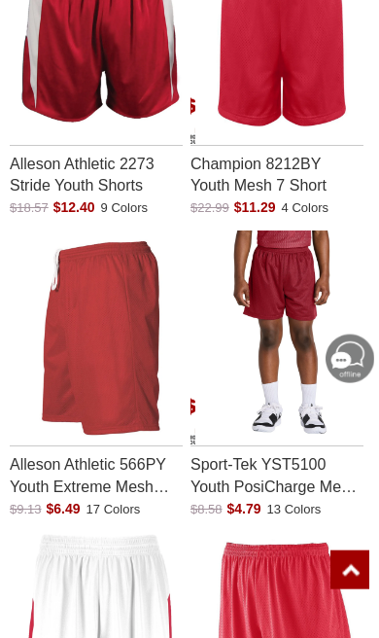
scroll to position [1576, 0]
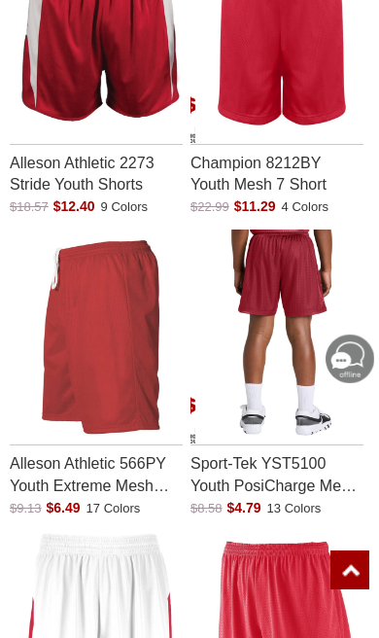
click at [298, 306] on img "Sport-Tek YST5100 Youth PosiCharge Mesh 5 Short with a 0.0 Star Rating 0Product…" at bounding box center [281, 336] width 172 height 215
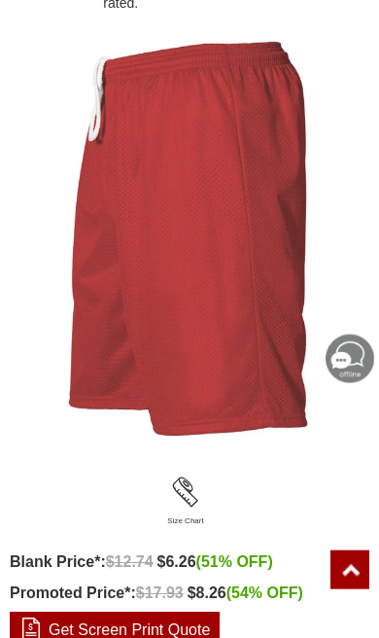
scroll to position [336, 0]
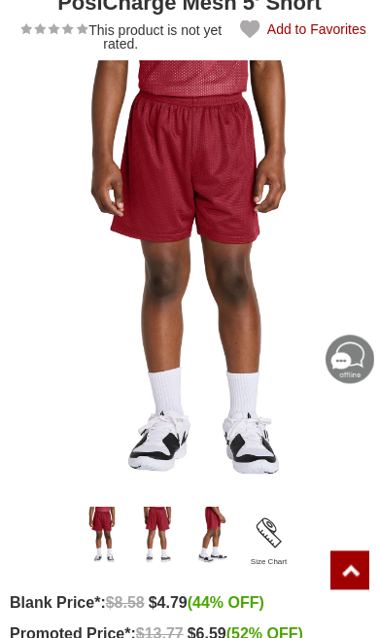
scroll to position [289, 0]
click at [222, 535] on img "Sport-Tek Youth PosiCharge Mesh 5' Short" at bounding box center [213, 535] width 47 height 58
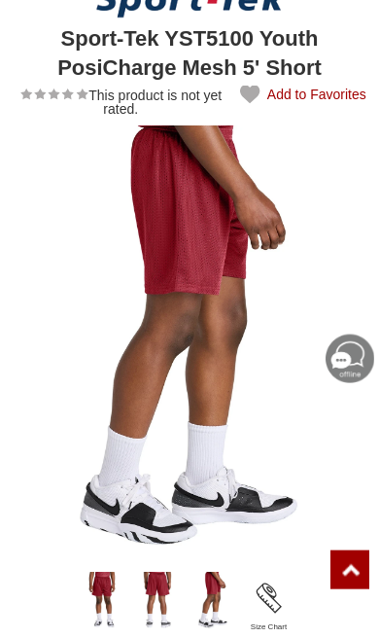
scroll to position [179, 0]
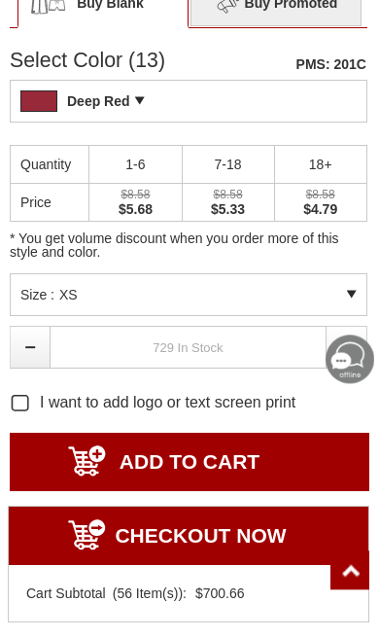
click at [352, 291] on div "Size : XS" at bounding box center [189, 294] width 358 height 43
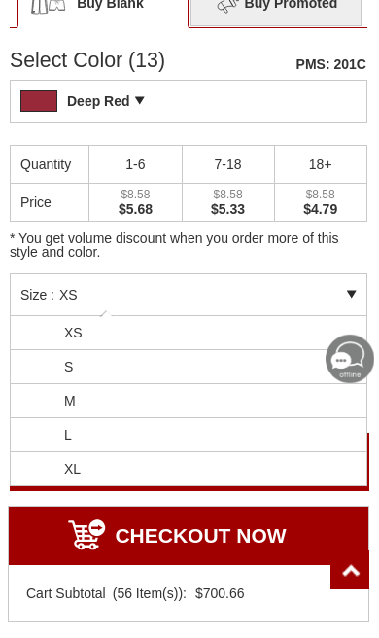
click at [254, 437] on li "L" at bounding box center [189, 435] width 356 height 34
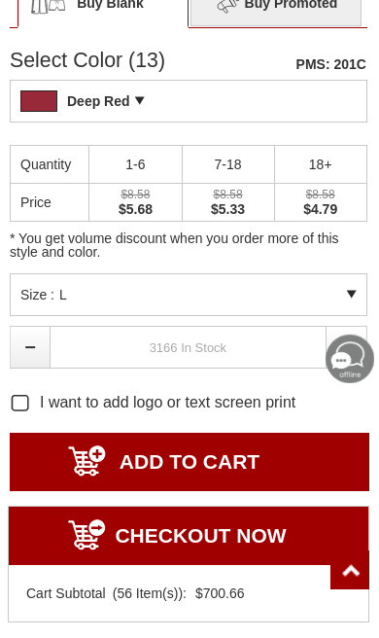
click at [349, 342] on link at bounding box center [347, 347] width 41 height 43
type input "1"
click at [265, 476] on input "ADD TO CART" at bounding box center [190, 462] width 360 height 58
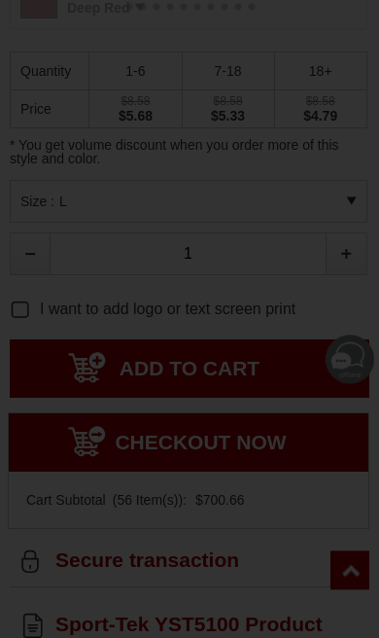
type input "UPDATE CART"
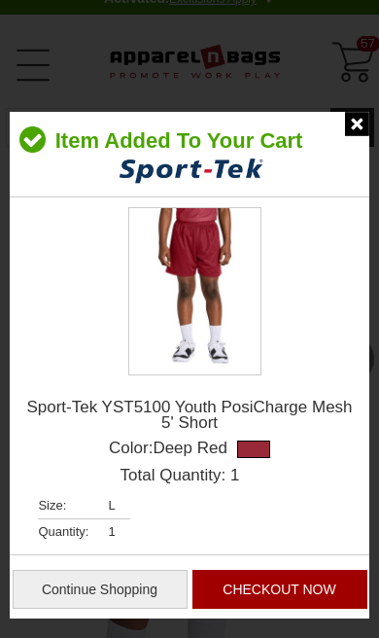
scroll to position [23, 0]
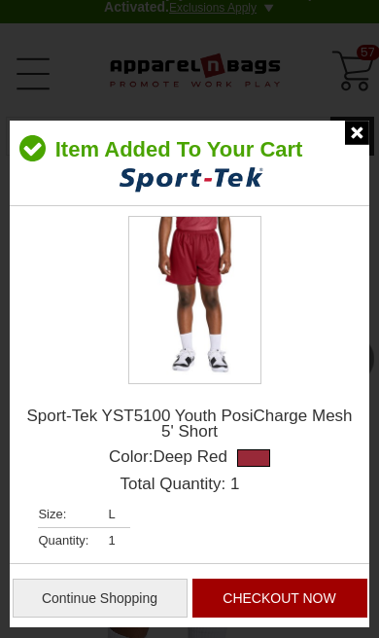
click at [357, 138] on img at bounding box center [357, 133] width 24 height 24
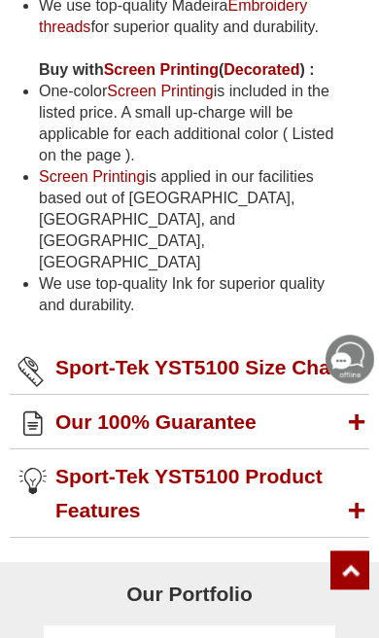
scroll to position [2354, 0]
click at [365, 340] on h2 "Sport-Tek YST5100 Size Chart" at bounding box center [190, 367] width 360 height 54
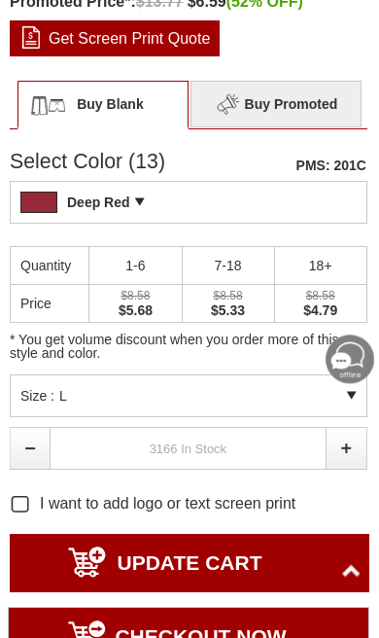
scroll to position [900, 0]
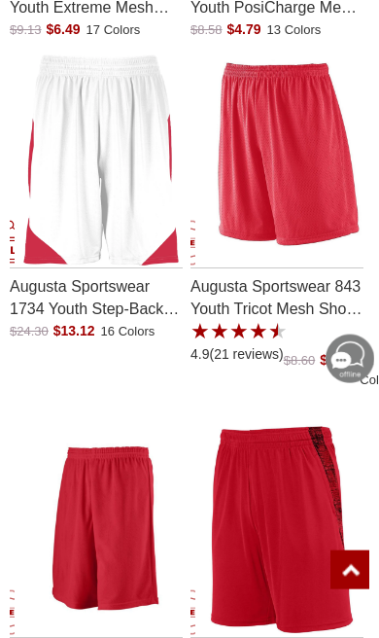
scroll to position [2045, 0]
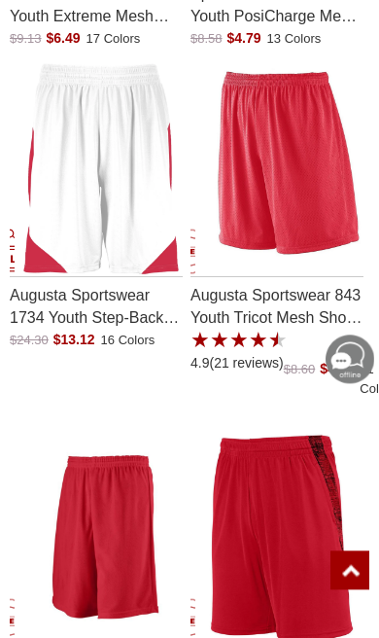
click at [304, 193] on img "Augusta Sportswear 843 Youth Tricot Mesh Short with Tricot Lining with a 4.9 St…" at bounding box center [281, 168] width 172 height 215
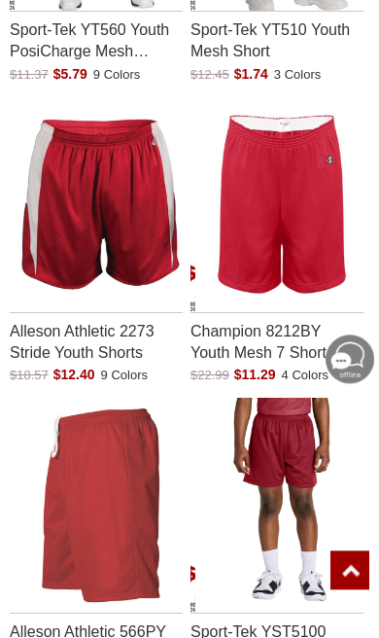
scroll to position [1360, 0]
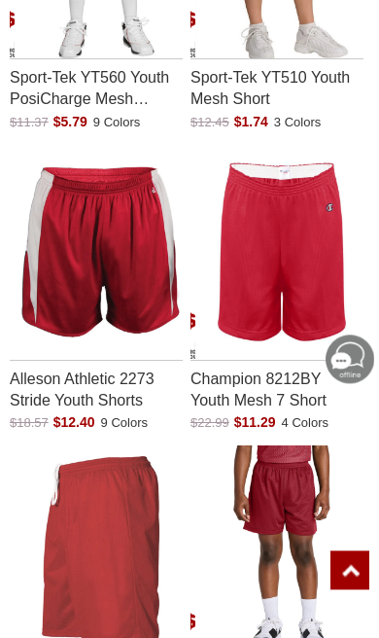
click at [301, 244] on img "Champion 8212BY Youth Mesh 7 Short with a 0.0 Star Rating 0Product Review and a…" at bounding box center [281, 251] width 172 height 215
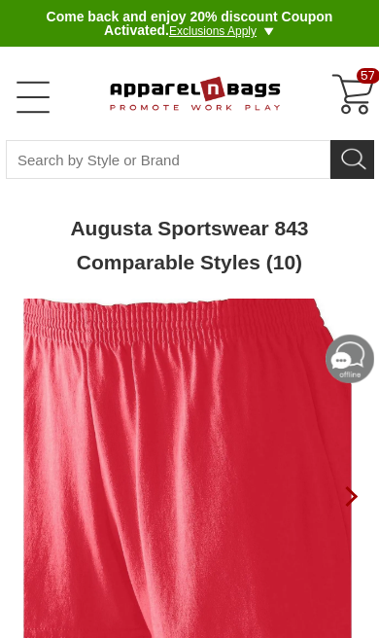
type input "See Next 12 Reviews"
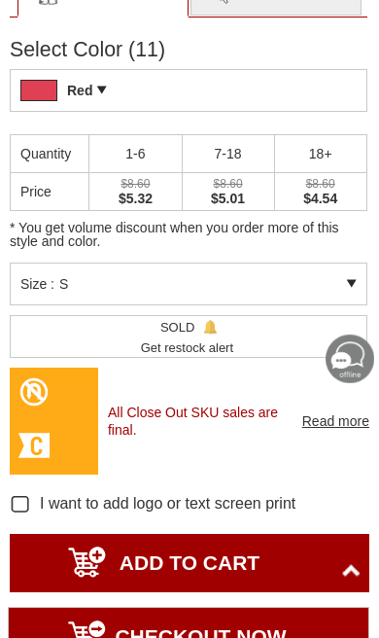
scroll to position [1739, 0]
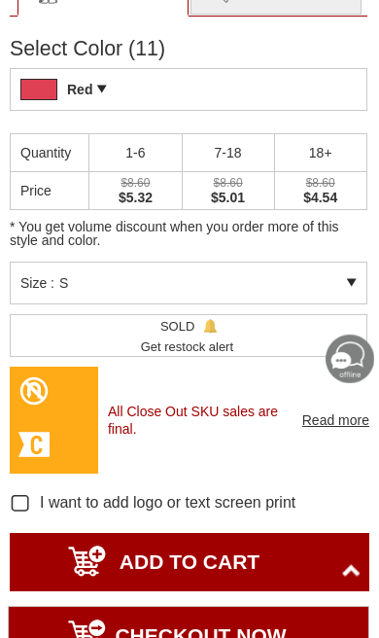
click at [351, 279] on div "Size : S" at bounding box center [189, 283] width 358 height 43
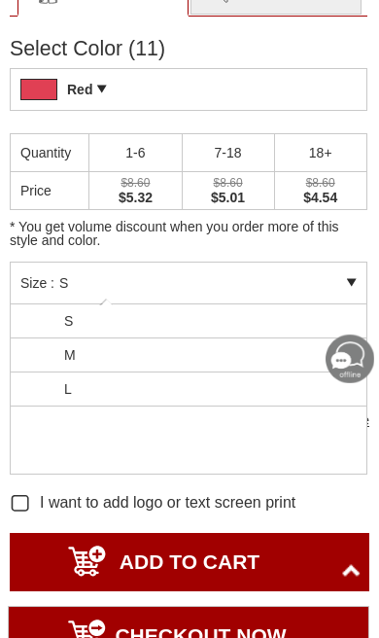
click at [227, 395] on li "L" at bounding box center [189, 389] width 356 height 34
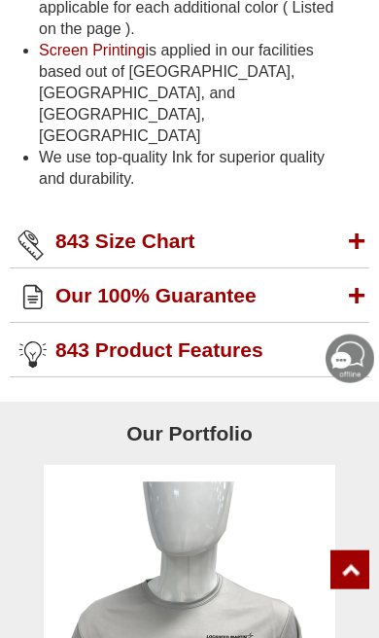
scroll to position [3179, 0]
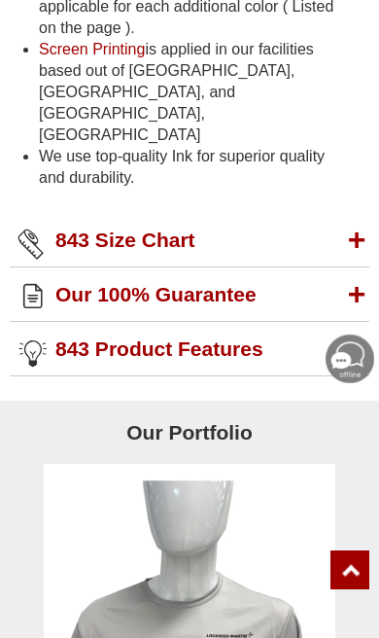
click at [354, 213] on h2 "843 Size Chart" at bounding box center [190, 240] width 360 height 54
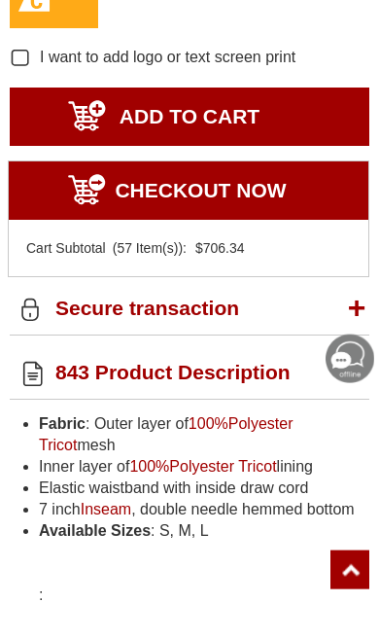
scroll to position [2172, 0]
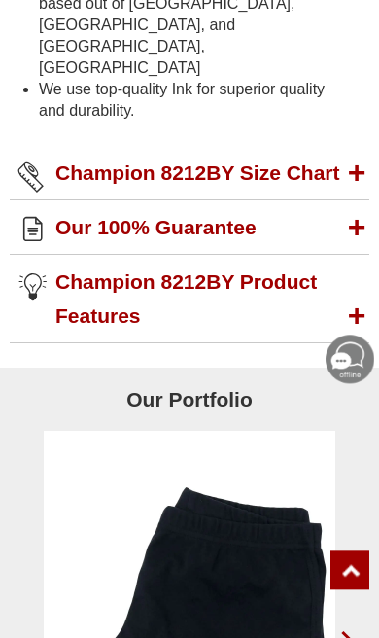
scroll to position [2075, 0]
click at [367, 146] on h2 "Champion 8212BY Size Chart" at bounding box center [190, 173] width 360 height 54
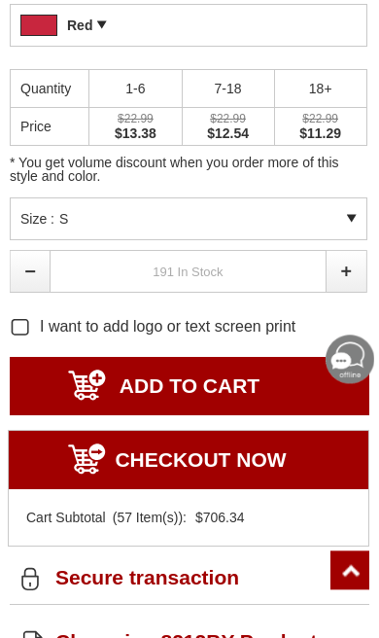
click at [354, 220] on div "Size : S" at bounding box center [189, 218] width 358 height 43
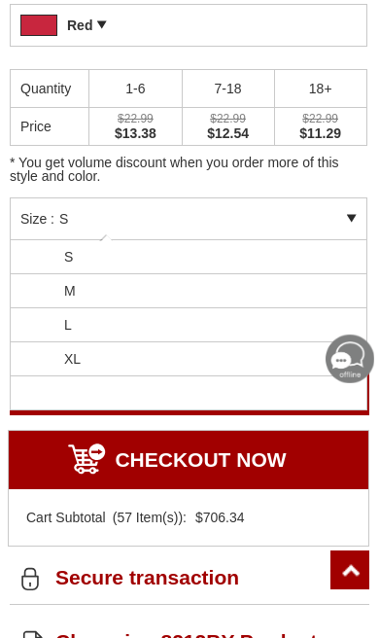
click at [175, 329] on li "L" at bounding box center [189, 325] width 356 height 34
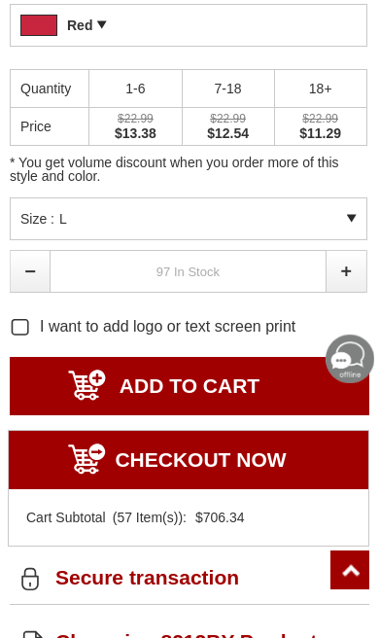
click at [347, 272] on link at bounding box center [347, 271] width 41 height 43
type input "1"
click at [244, 391] on input "ADD TO CART" at bounding box center [190, 386] width 360 height 58
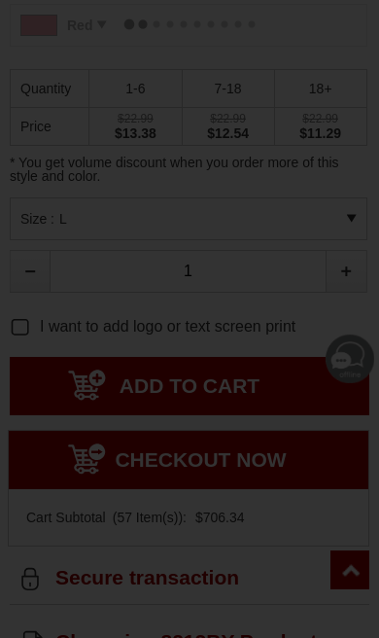
type input "UPDATE CART"
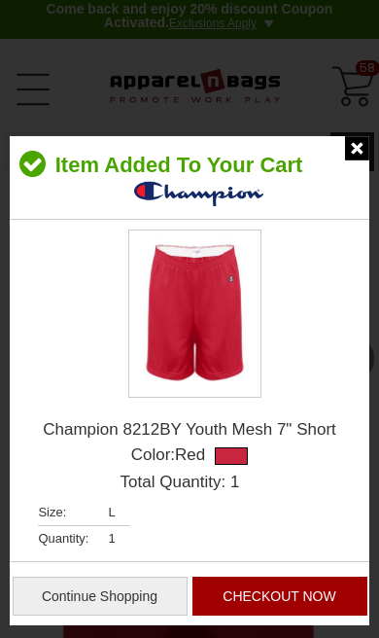
scroll to position [3, 0]
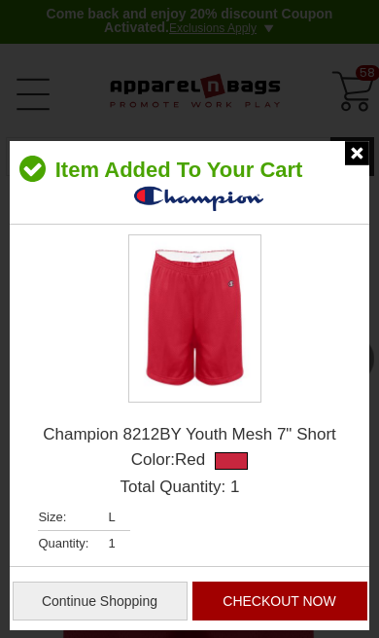
click at [357, 151] on img at bounding box center [357, 153] width 24 height 24
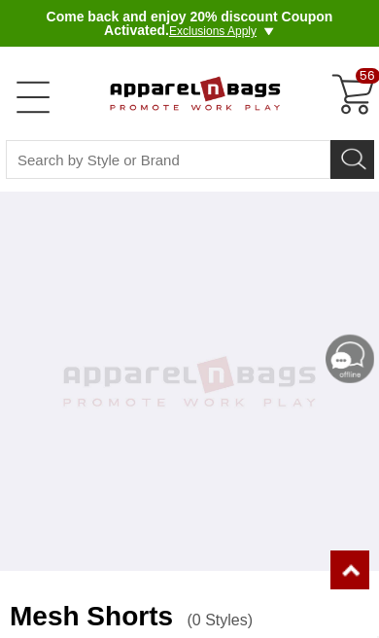
scroll to position [779, 0]
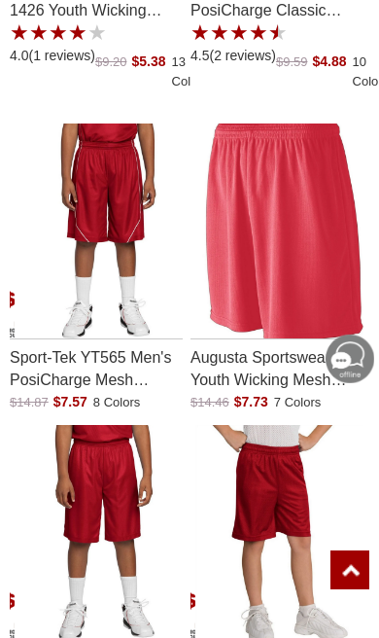
click at [262, 366] on p "Augusta Sportswear 806 Youth Wicking Mesh Athletic Short" at bounding box center [277, 365] width 173 height 53
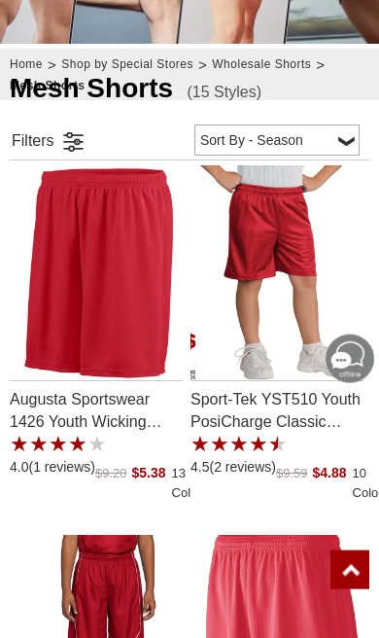
scroll to position [365, 0]
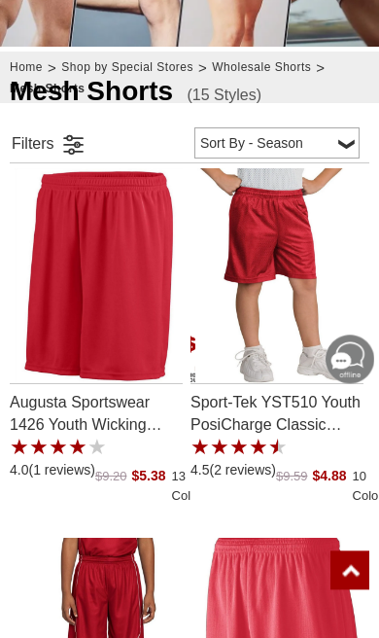
click at [87, 431] on p "Augusta Sportswear 1426 Youth Wicking Polyester Short" at bounding box center [96, 410] width 173 height 53
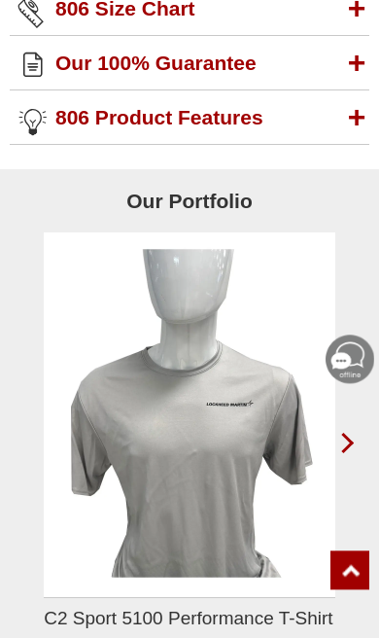
scroll to position [2121, 0]
click at [366, 36] on h2 "806 Size Chart" at bounding box center [190, 9] width 360 height 54
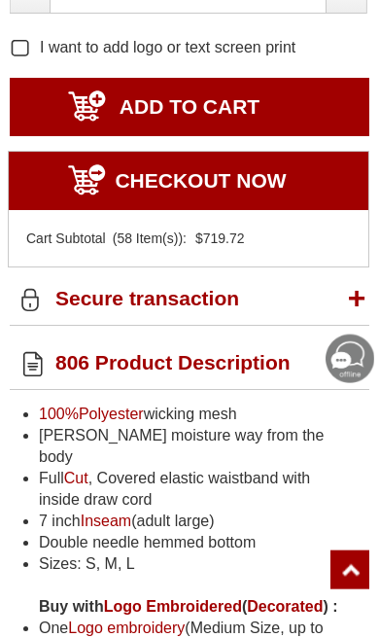
scroll to position [949, 0]
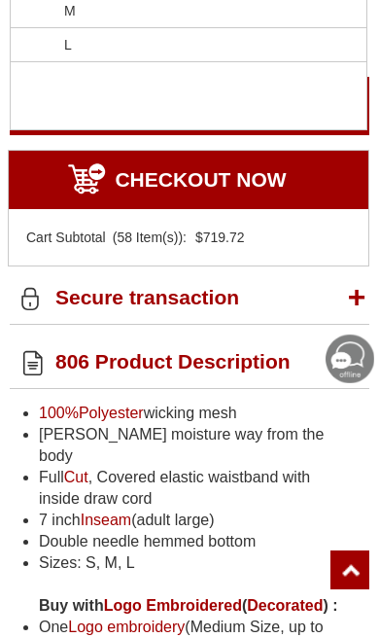
click at [240, 62] on li "L" at bounding box center [189, 45] width 356 height 34
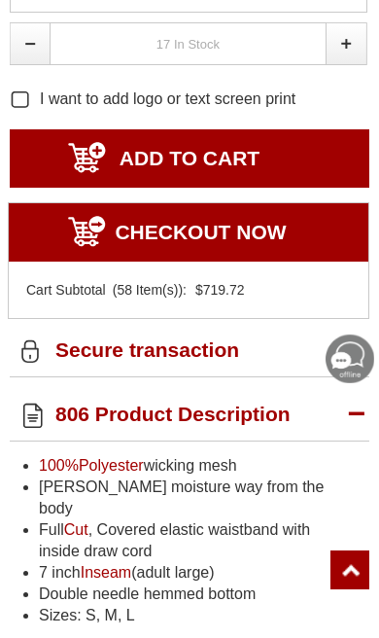
scroll to position [892, 0]
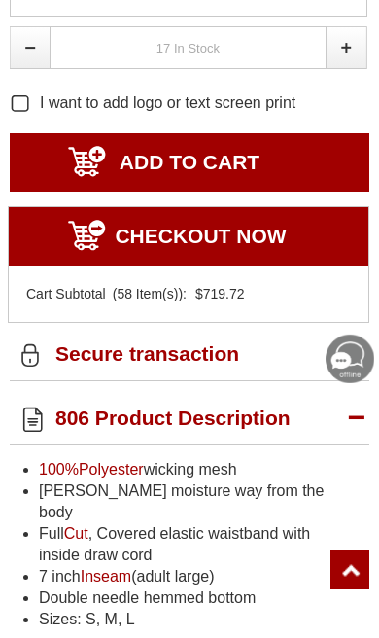
click at [352, 69] on link at bounding box center [347, 47] width 41 height 43
type input "1"
click at [278, 192] on input "ADD TO CART" at bounding box center [190, 162] width 360 height 58
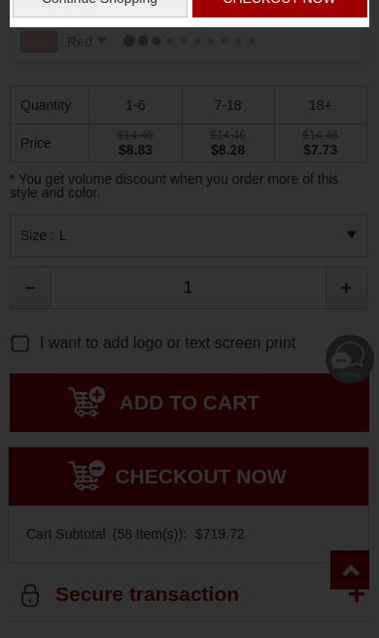
type input "UPDATE CART"
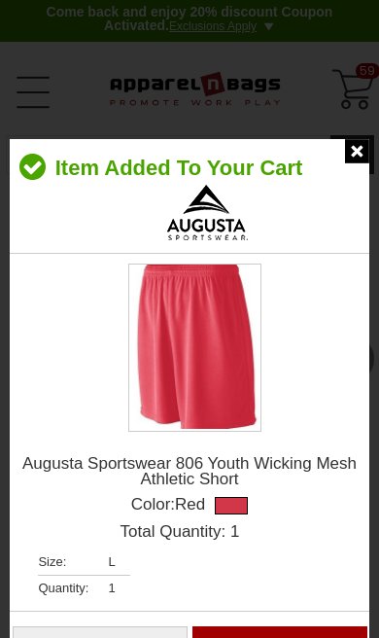
scroll to position [0, 0]
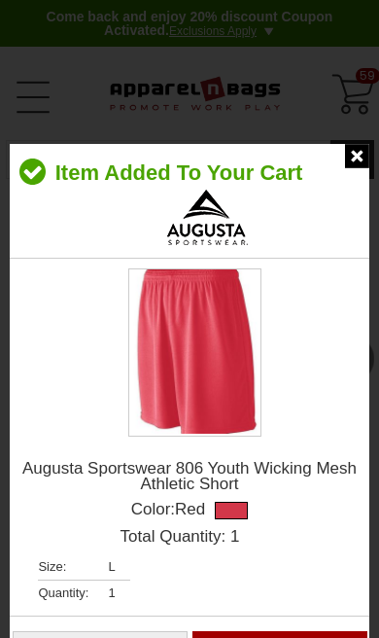
click at [362, 167] on img at bounding box center [357, 156] width 24 height 24
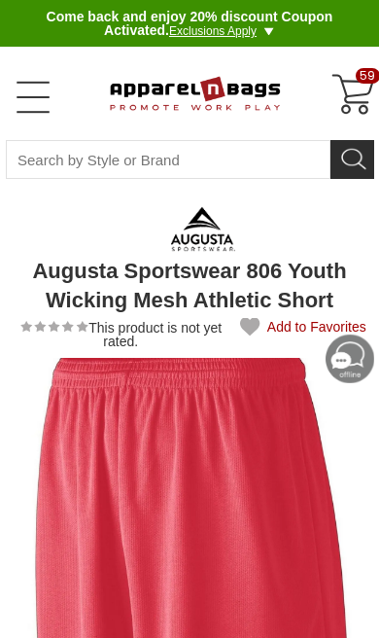
scroll to position [1, 0]
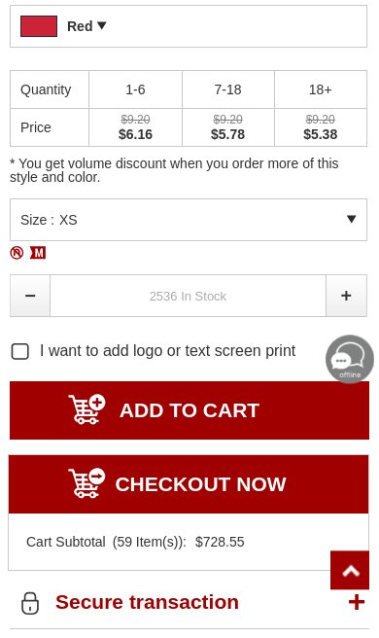
scroll to position [1095, 0]
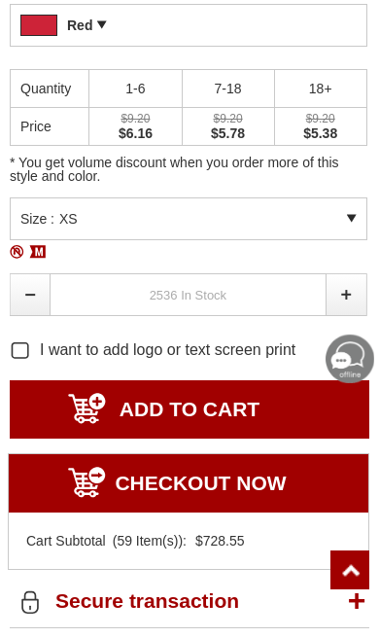
click at [346, 211] on div "Size : XS" at bounding box center [189, 218] width 358 height 43
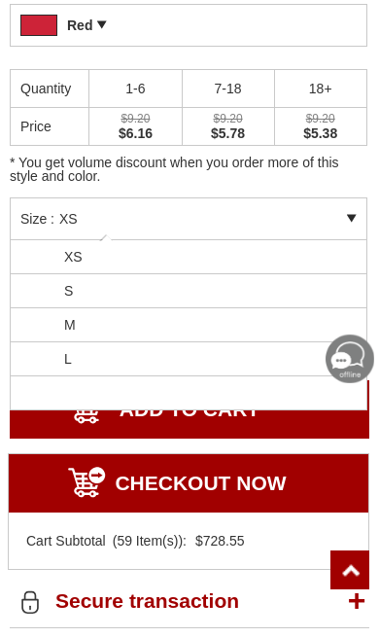
click at [255, 365] on li "L" at bounding box center [189, 359] width 356 height 34
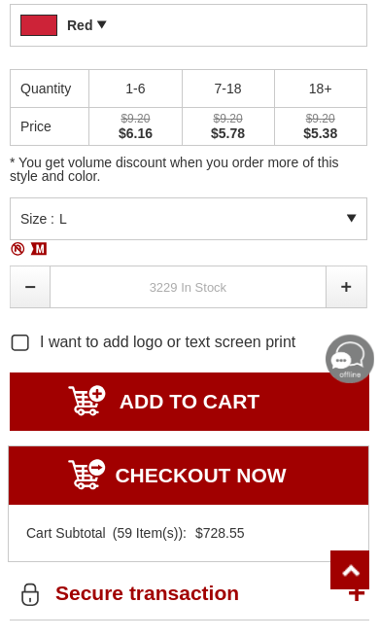
click at [346, 289] on link at bounding box center [347, 286] width 41 height 43
type input "1"
click at [246, 397] on input "ADD TO CART" at bounding box center [190, 401] width 360 height 58
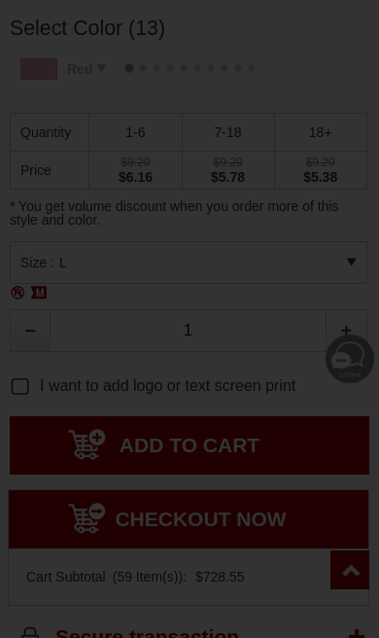
type input "UPDATE CART"
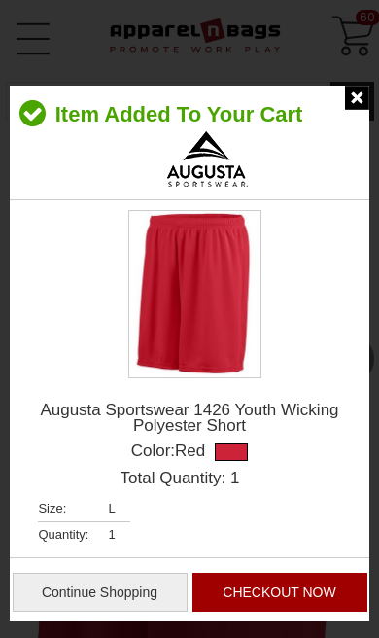
scroll to position [0, 0]
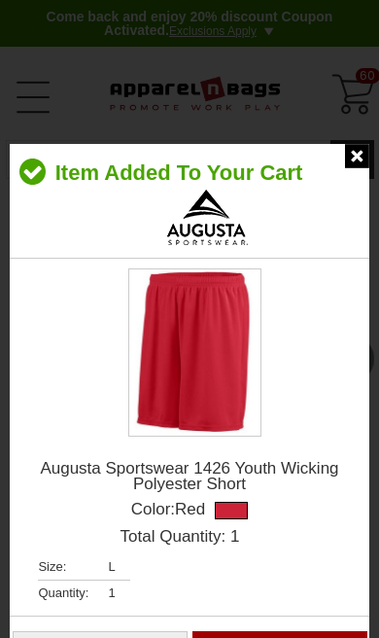
click at [353, 156] on img at bounding box center [357, 156] width 24 height 24
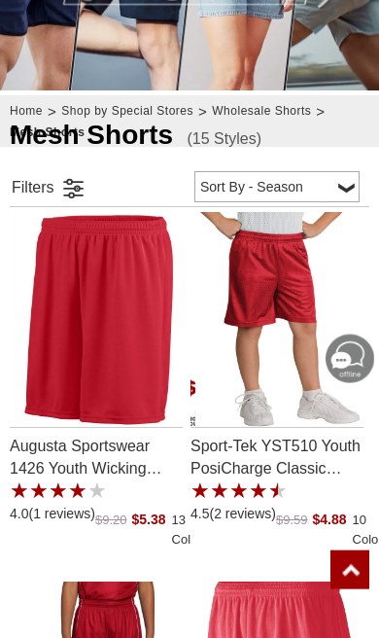
scroll to position [304, 0]
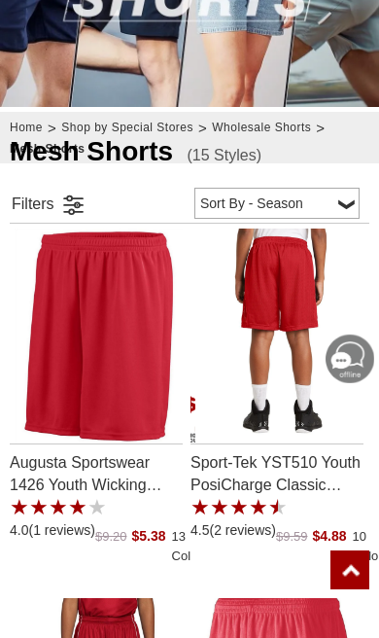
click at [231, 343] on img "Sport-Tek YST510 Youth PosiCharge Classic Mesh Short with a 4.5 Star Rating 2Pr…" at bounding box center [281, 335] width 172 height 215
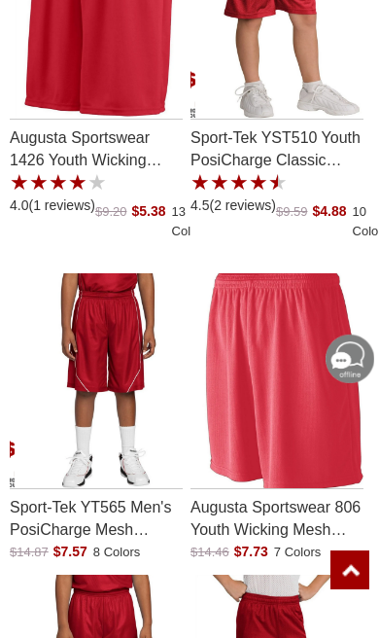
scroll to position [644, 0]
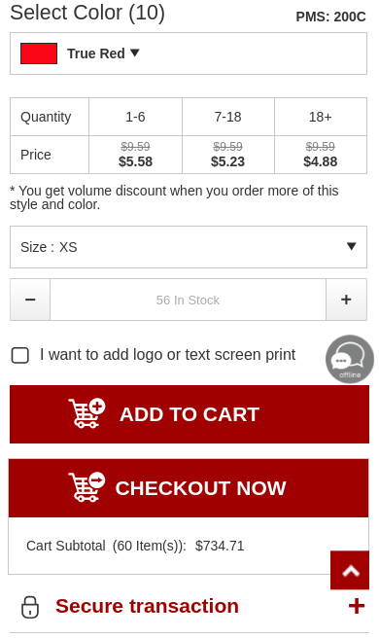
click at [109, 245] on div "Size : XS" at bounding box center [189, 247] width 358 height 43
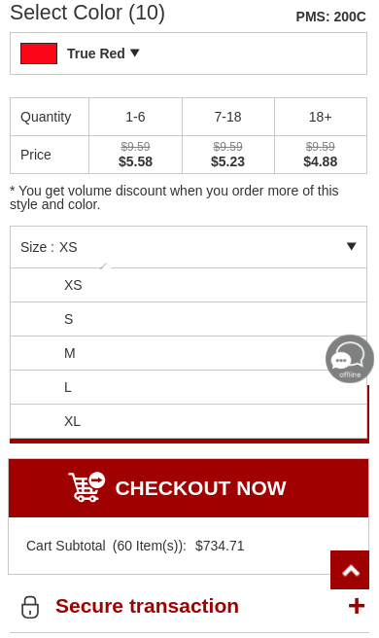
click at [79, 386] on li "L" at bounding box center [189, 387] width 356 height 34
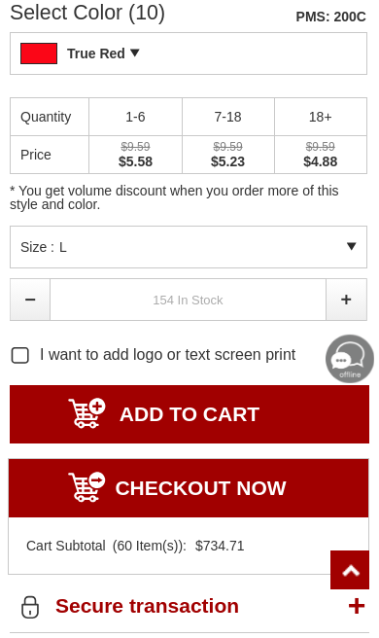
click at [344, 292] on link at bounding box center [347, 299] width 41 height 43
type input "1"
click at [243, 414] on input "ADD TO CART" at bounding box center [190, 414] width 360 height 58
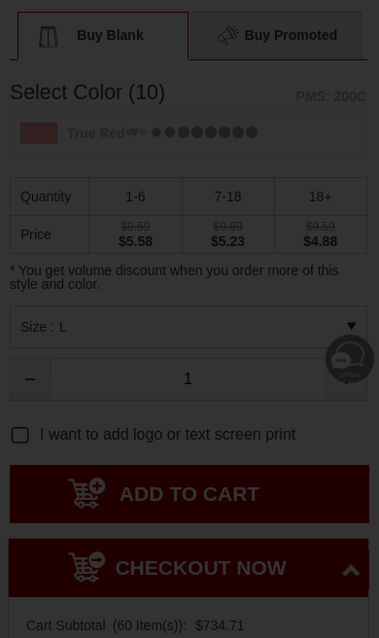
type input "UPDATE CART"
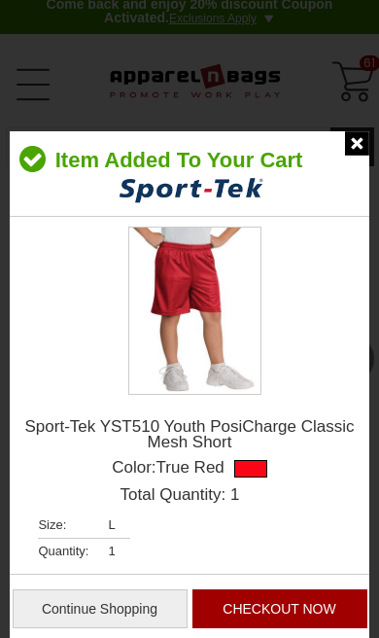
scroll to position [1, 0]
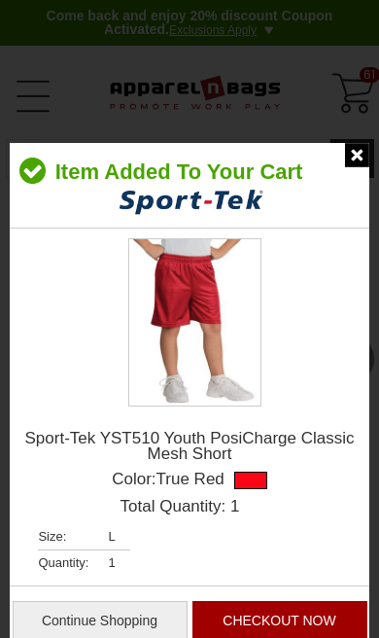
click at [353, 164] on img at bounding box center [357, 155] width 24 height 24
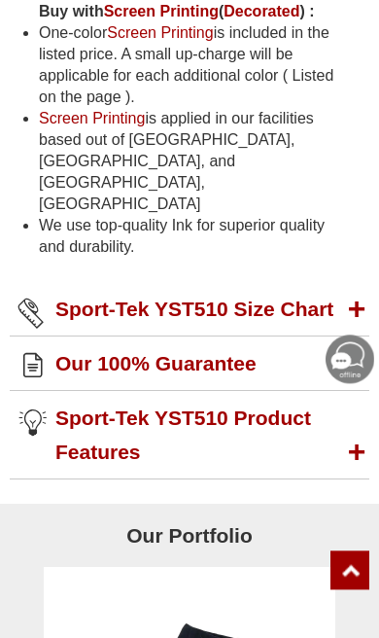
scroll to position [2357, 0]
click at [362, 282] on h2 "Sport-Tek YST510 Size Chart" at bounding box center [190, 309] width 360 height 54
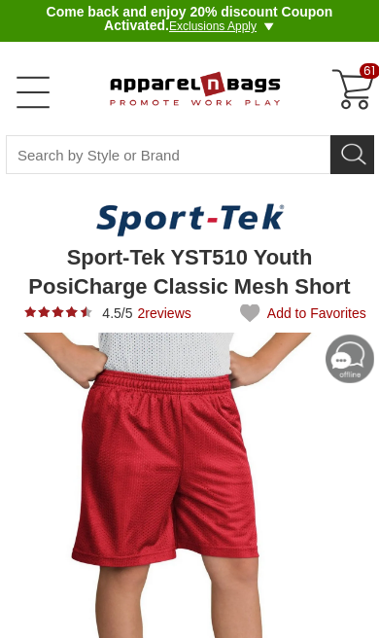
scroll to position [0, 0]
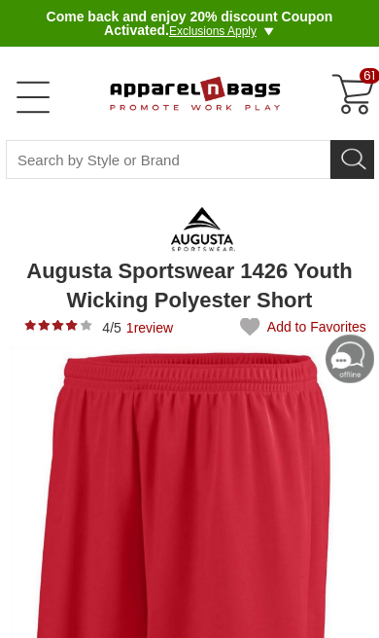
type input "UPDATE CART"
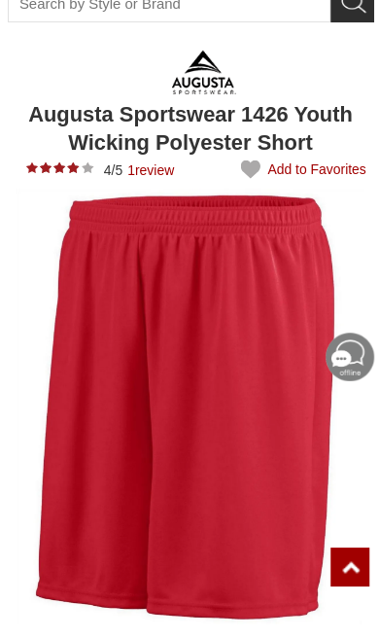
scroll to position [214, 0]
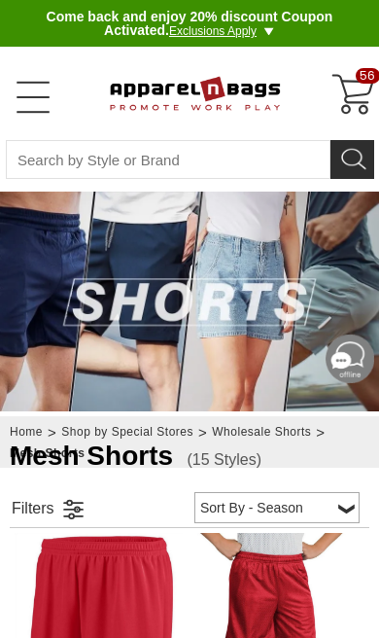
click at [366, 87] on div "56" at bounding box center [354, 95] width 47 height 47
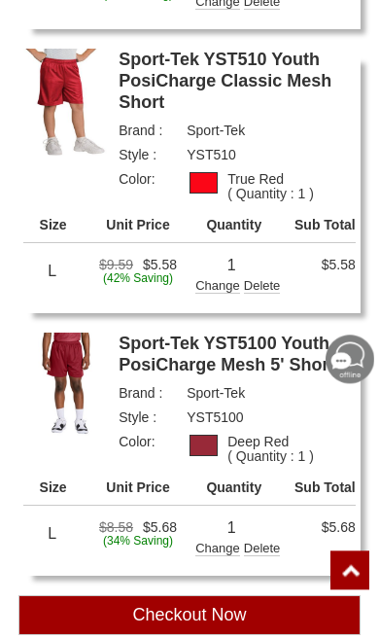
scroll to position [2149, 0]
click at [269, 547] on div "Delete" at bounding box center [262, 548] width 37 height 15
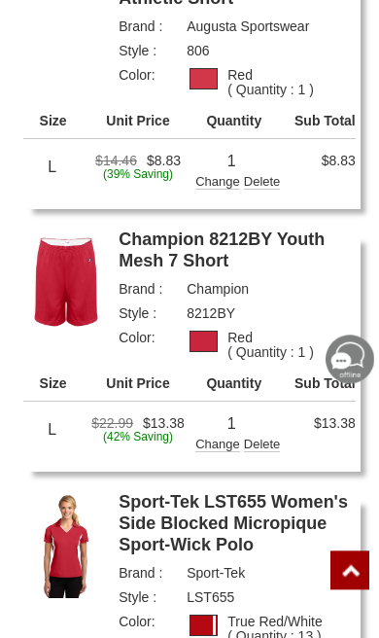
scroll to position [1138, 0]
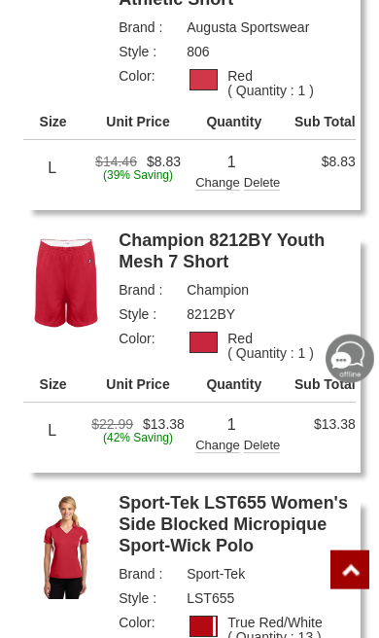
click at [271, 446] on div "Delete" at bounding box center [262, 445] width 37 height 15
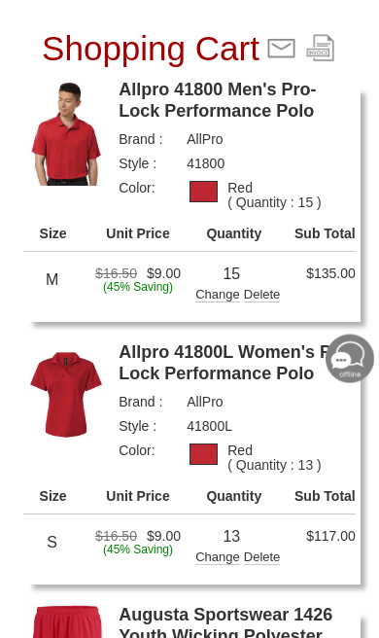
scroll to position [0, 0]
